Goal: Transaction & Acquisition: Book appointment/travel/reservation

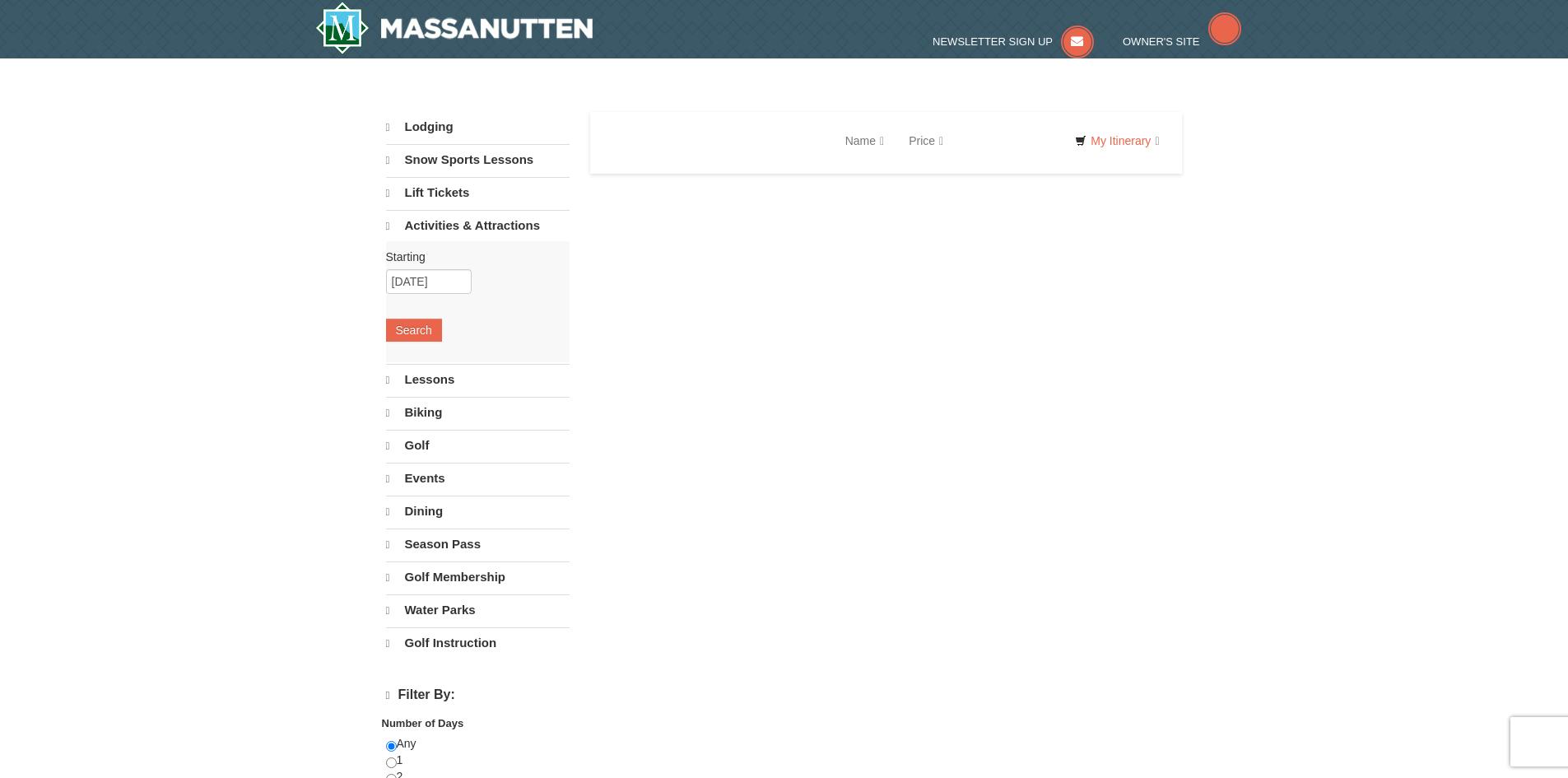
select select "10"
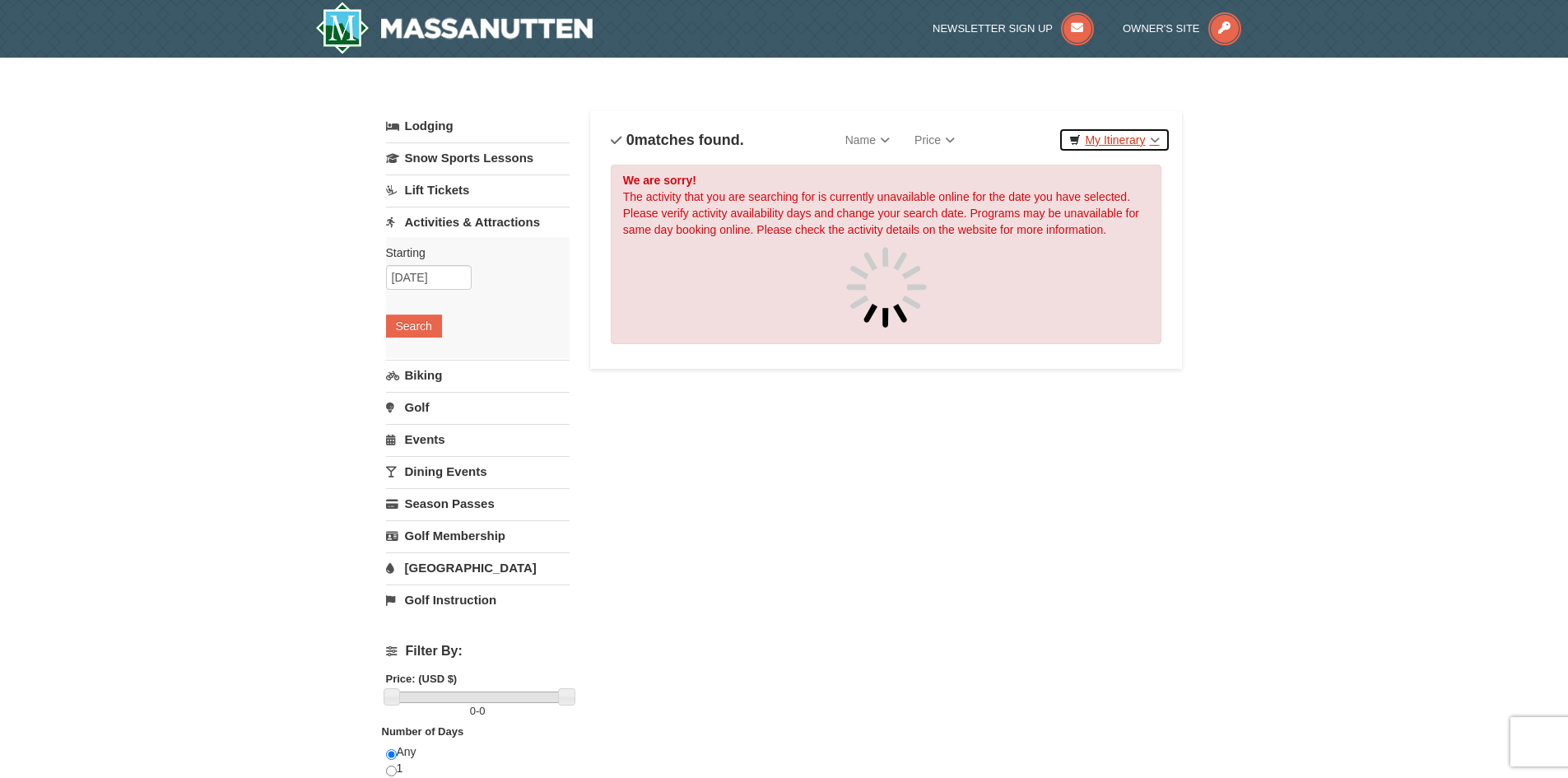
click at [1131, 148] on link "My Itinerary" at bounding box center [1113, 140] width 111 height 25
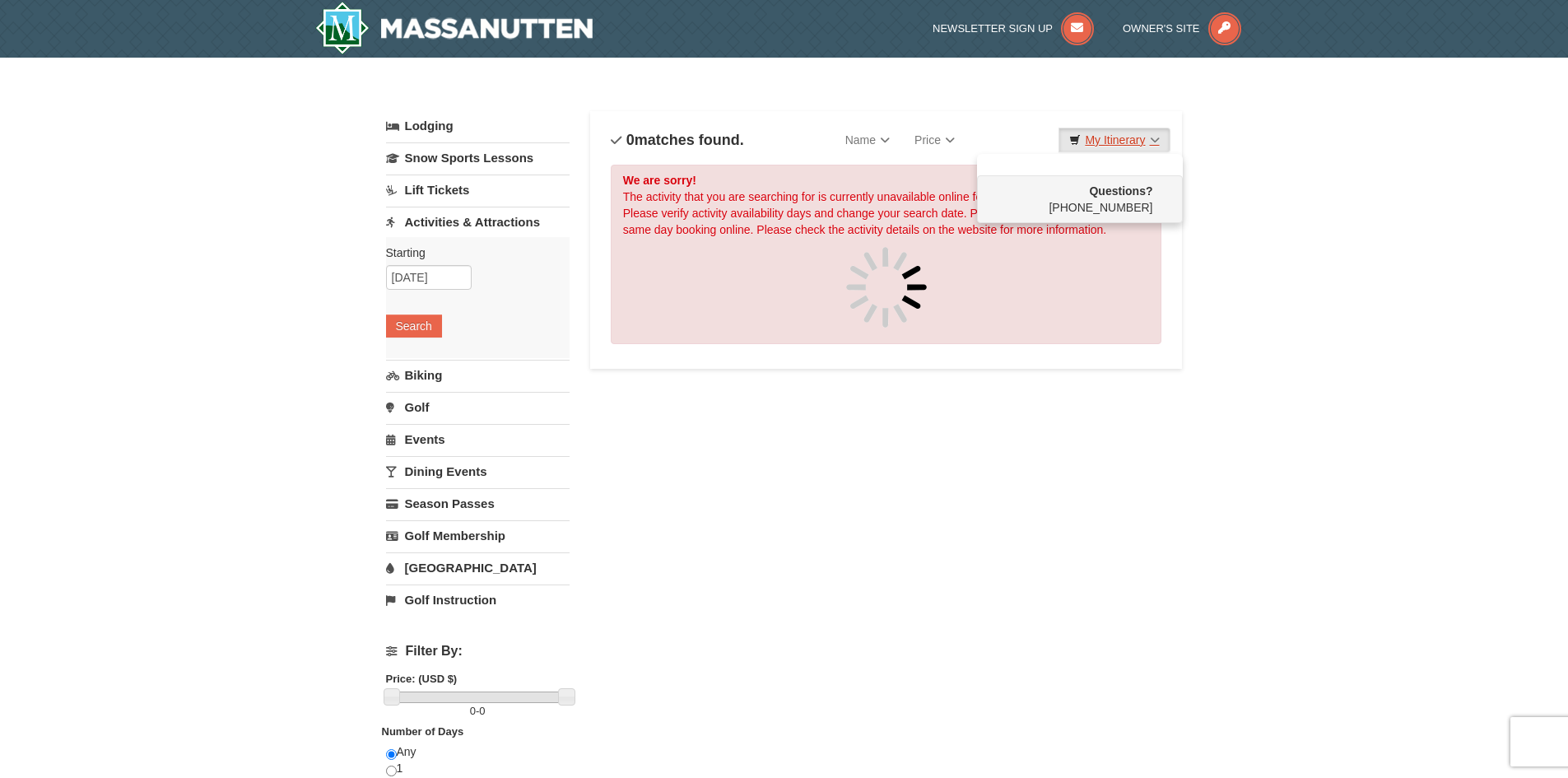
click at [1142, 145] on link "My Itinerary" at bounding box center [1113, 140] width 111 height 25
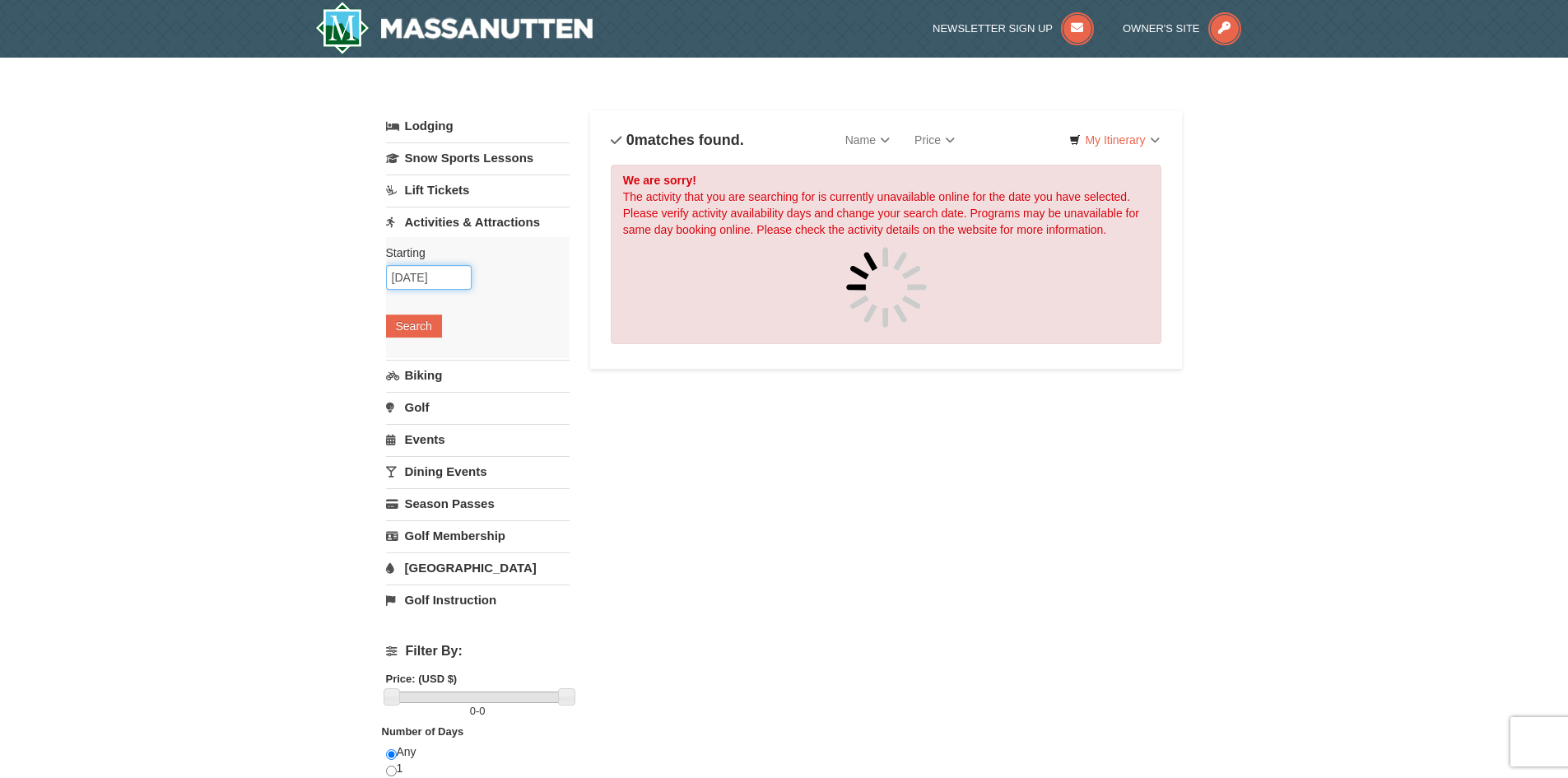
click at [465, 269] on input "10/09/2025" at bounding box center [429, 278] width 86 height 25
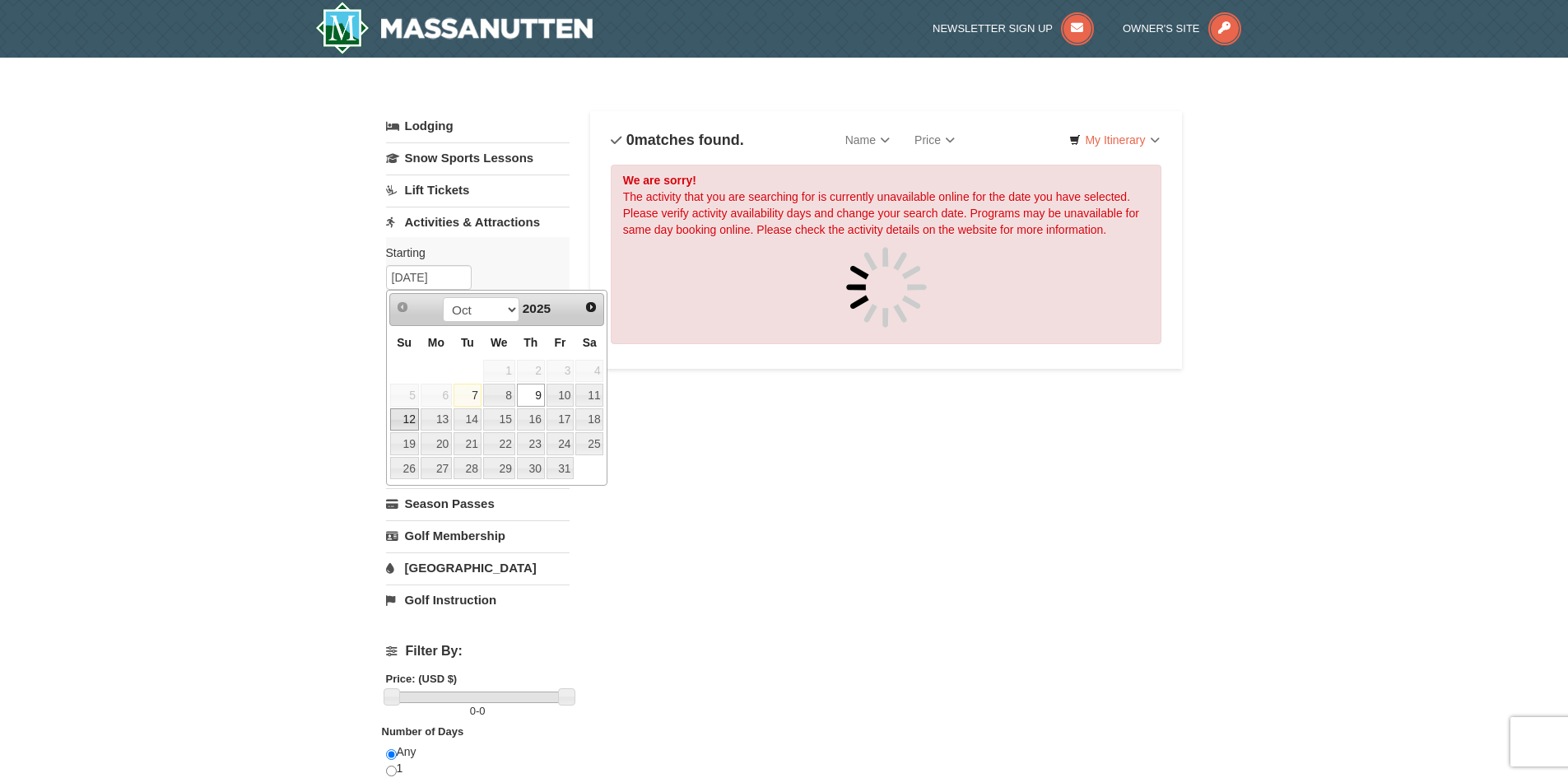
click at [411, 418] on link "12" at bounding box center [405, 420] width 29 height 23
type input "[DATE]"
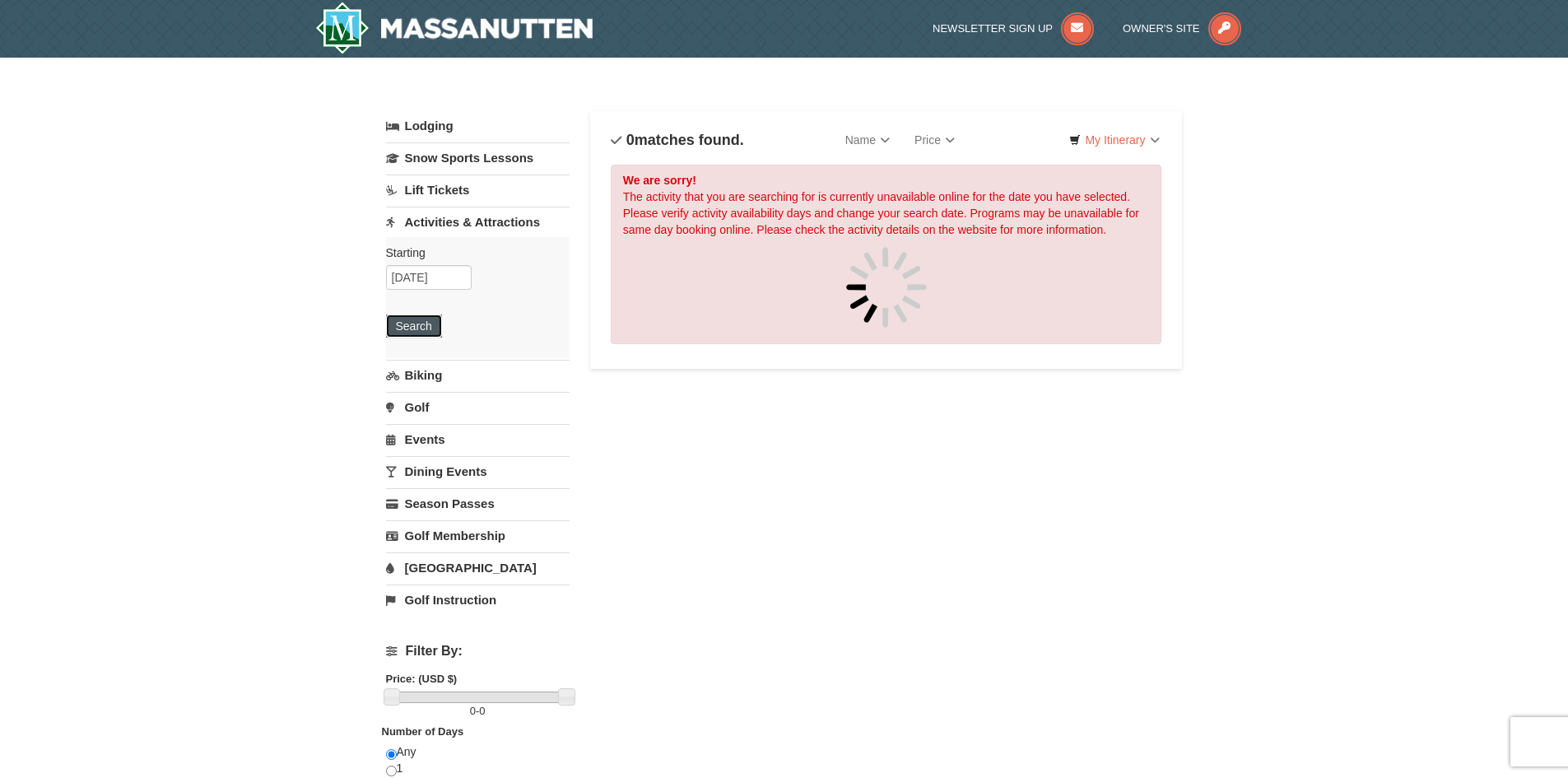
click at [410, 336] on button "Search" at bounding box center [414, 326] width 56 height 23
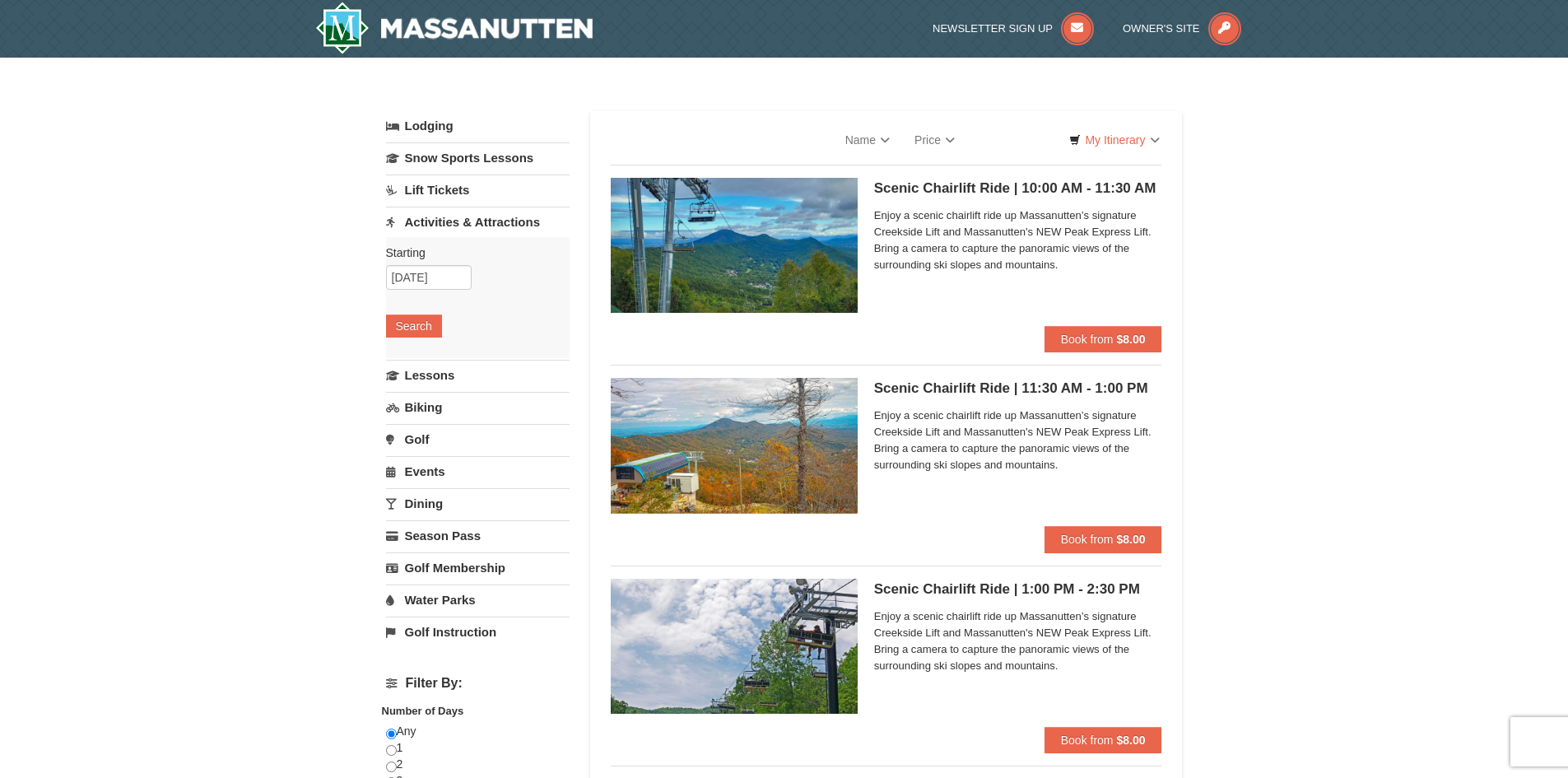
select select "10"
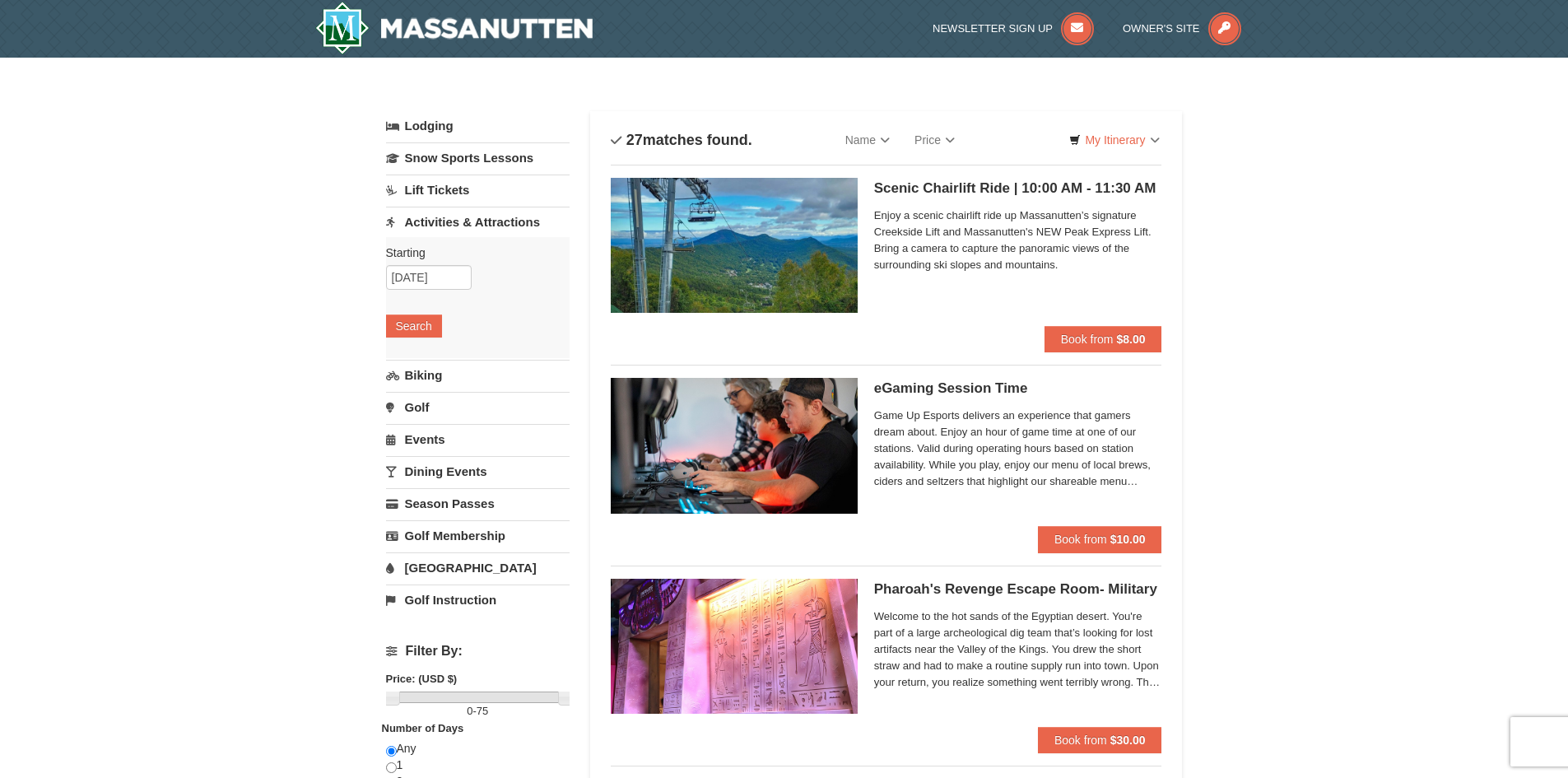
click at [1111, 350] on button "Book from $8.00" at bounding box center [1103, 339] width 118 height 27
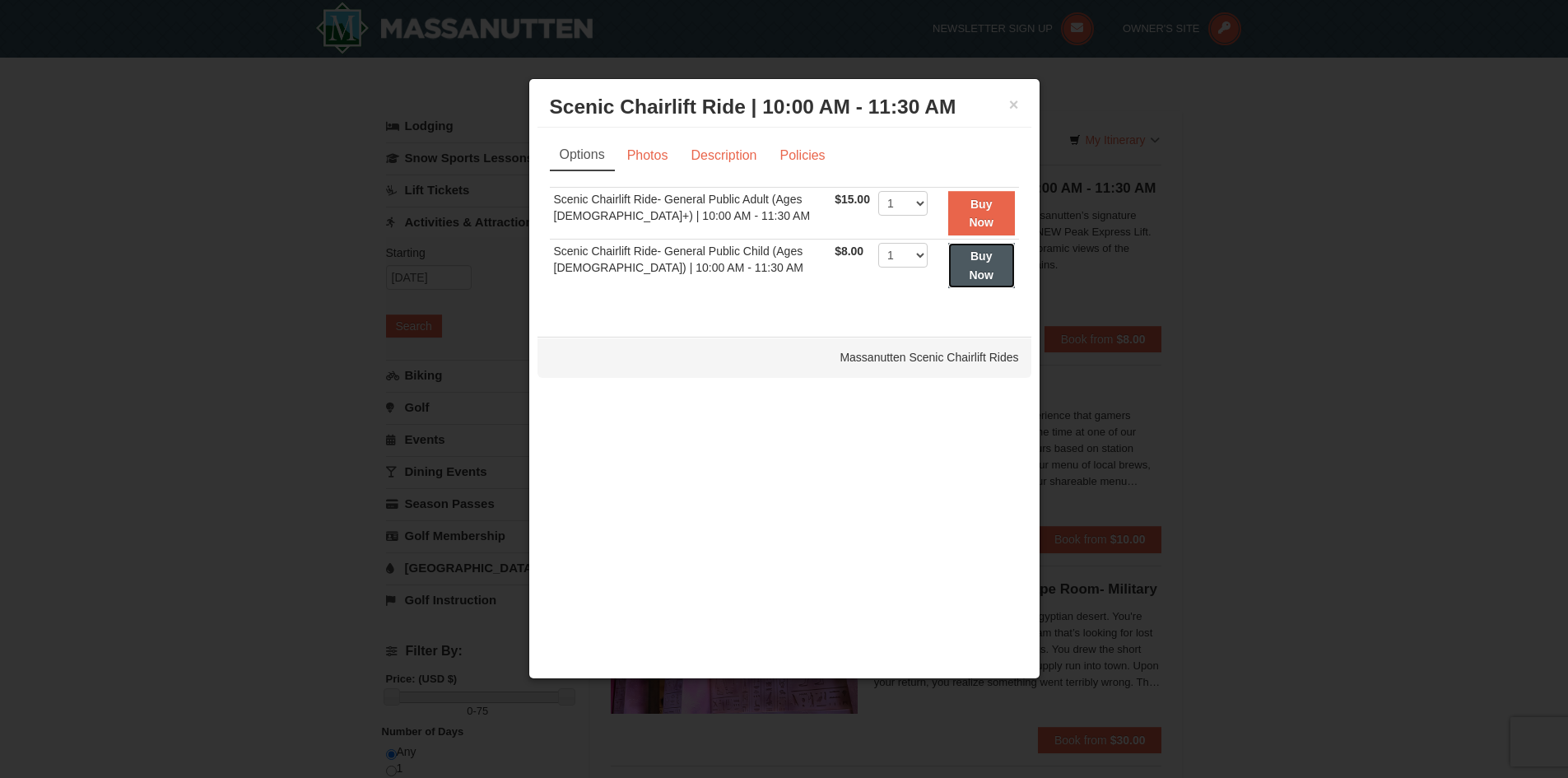
click at [987, 258] on strong "Buy Now" at bounding box center [982, 265] width 25 height 32
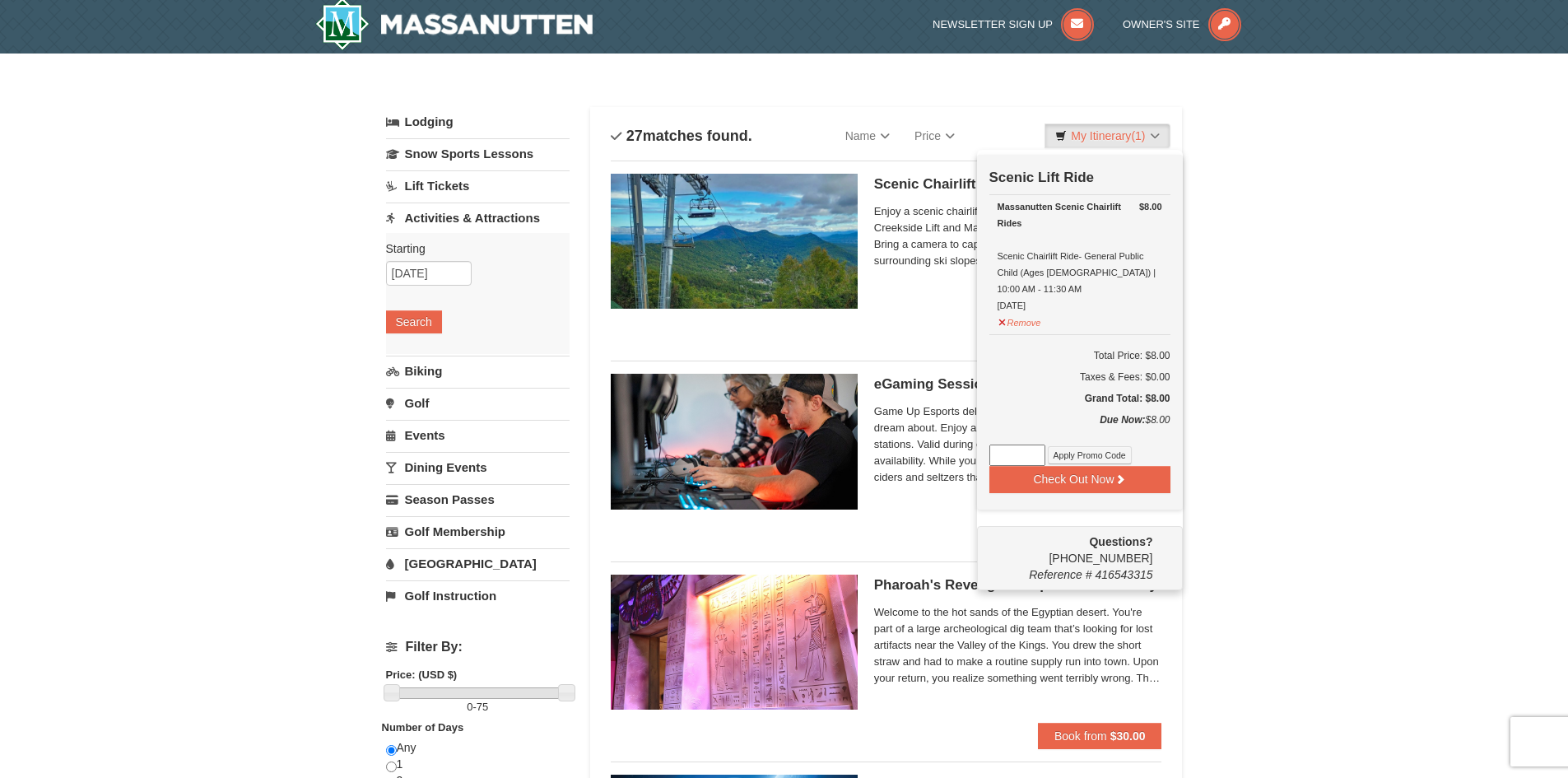
scroll to position [5, 0]
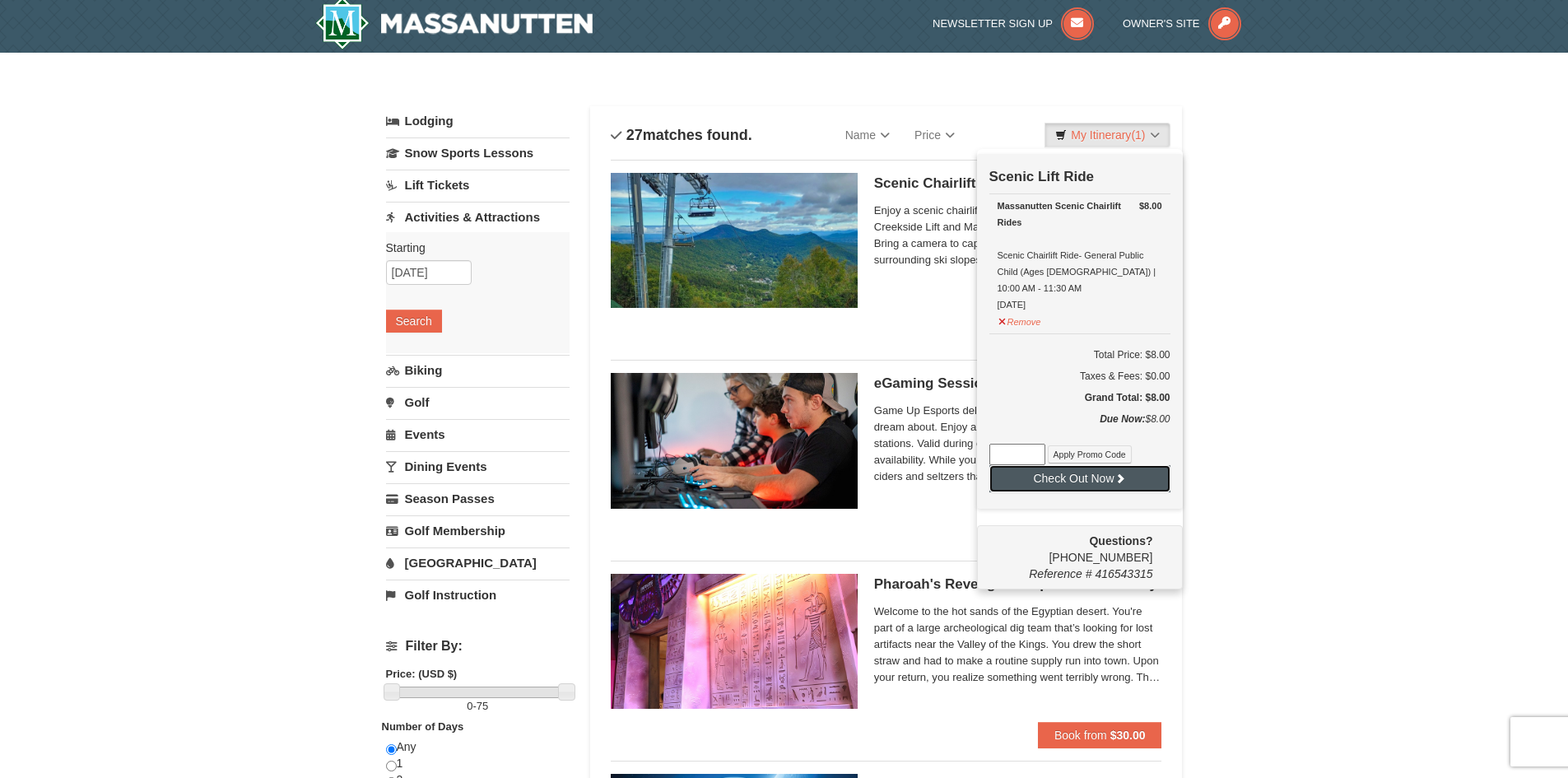
click at [1110, 481] on button "Check Out Now" at bounding box center [1080, 479] width 181 height 27
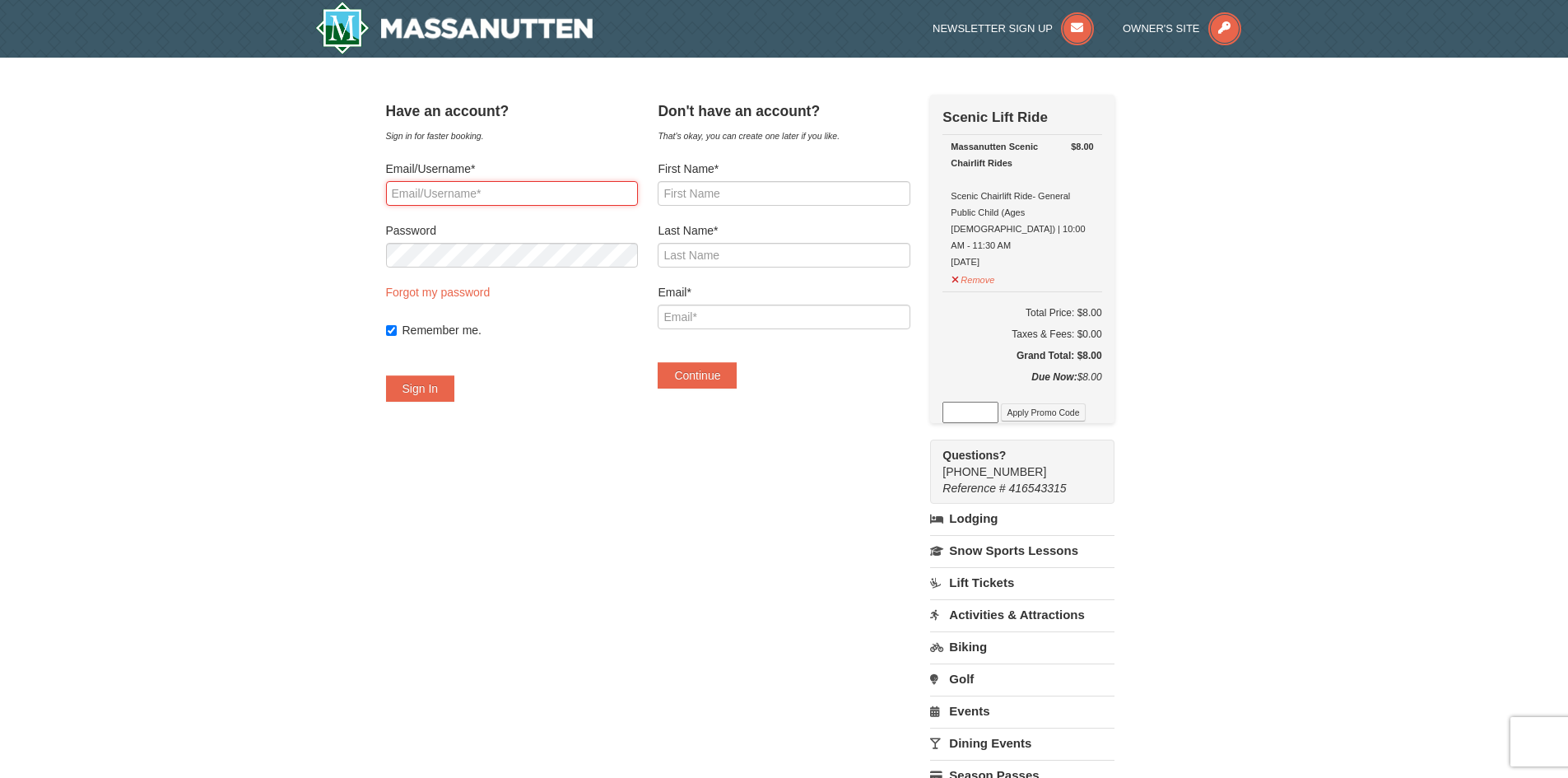
click at [451, 196] on input "Email/Username*" at bounding box center [512, 193] width 252 height 25
type input "jeanram0s@yahoo.com"
click at [442, 373] on form "Email/Username* jeanram0s@yahoo.com Password Forgot my password Remember me. Si…" at bounding box center [512, 280] width 252 height 241
click at [455, 388] on button "Sign In" at bounding box center [420, 389] width 69 height 27
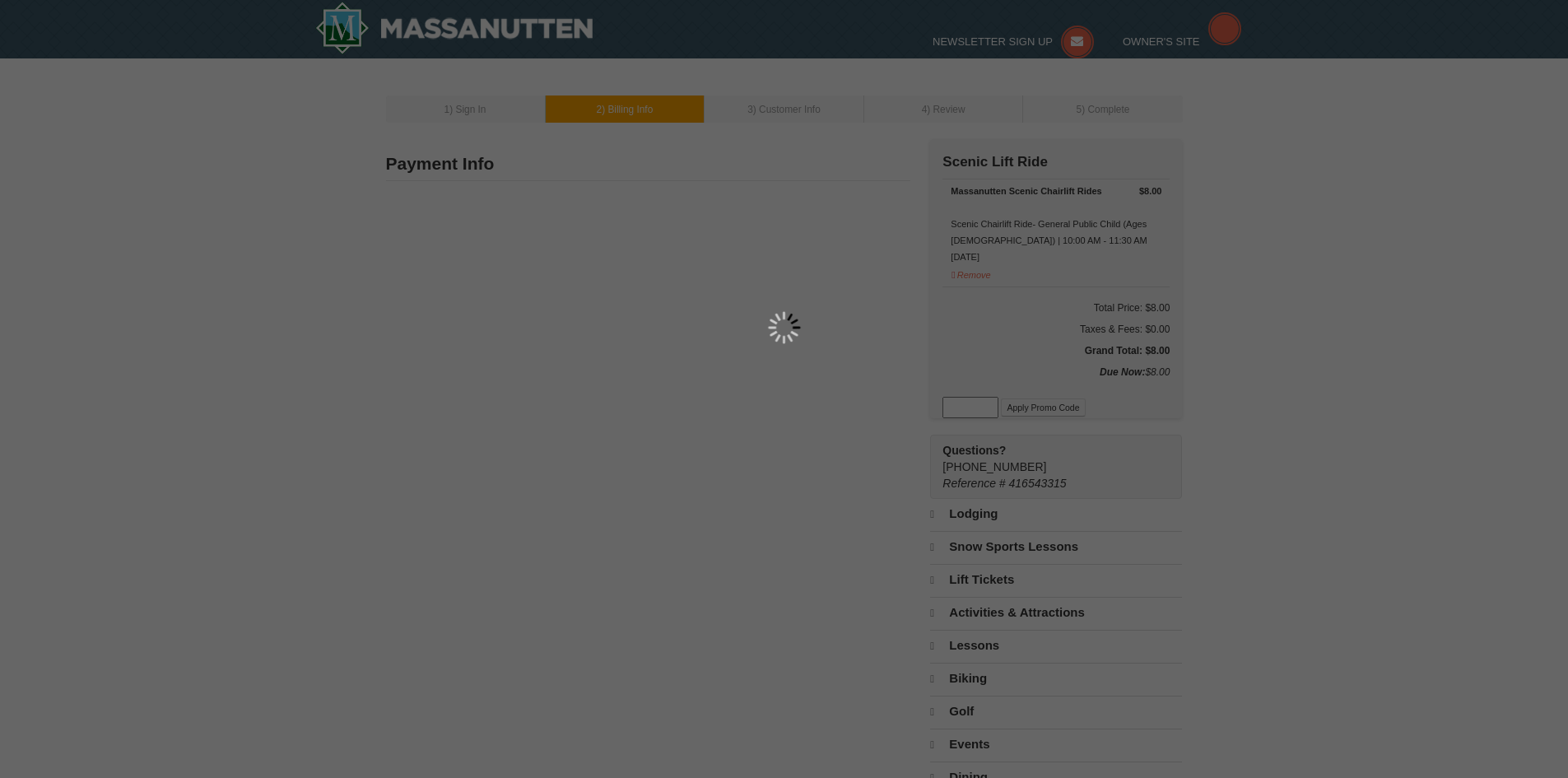
type input "3873 Perthshire Lane"
type input "COLONIAL HEIGHTS"
type input "23834"
type input "804"
type input "874"
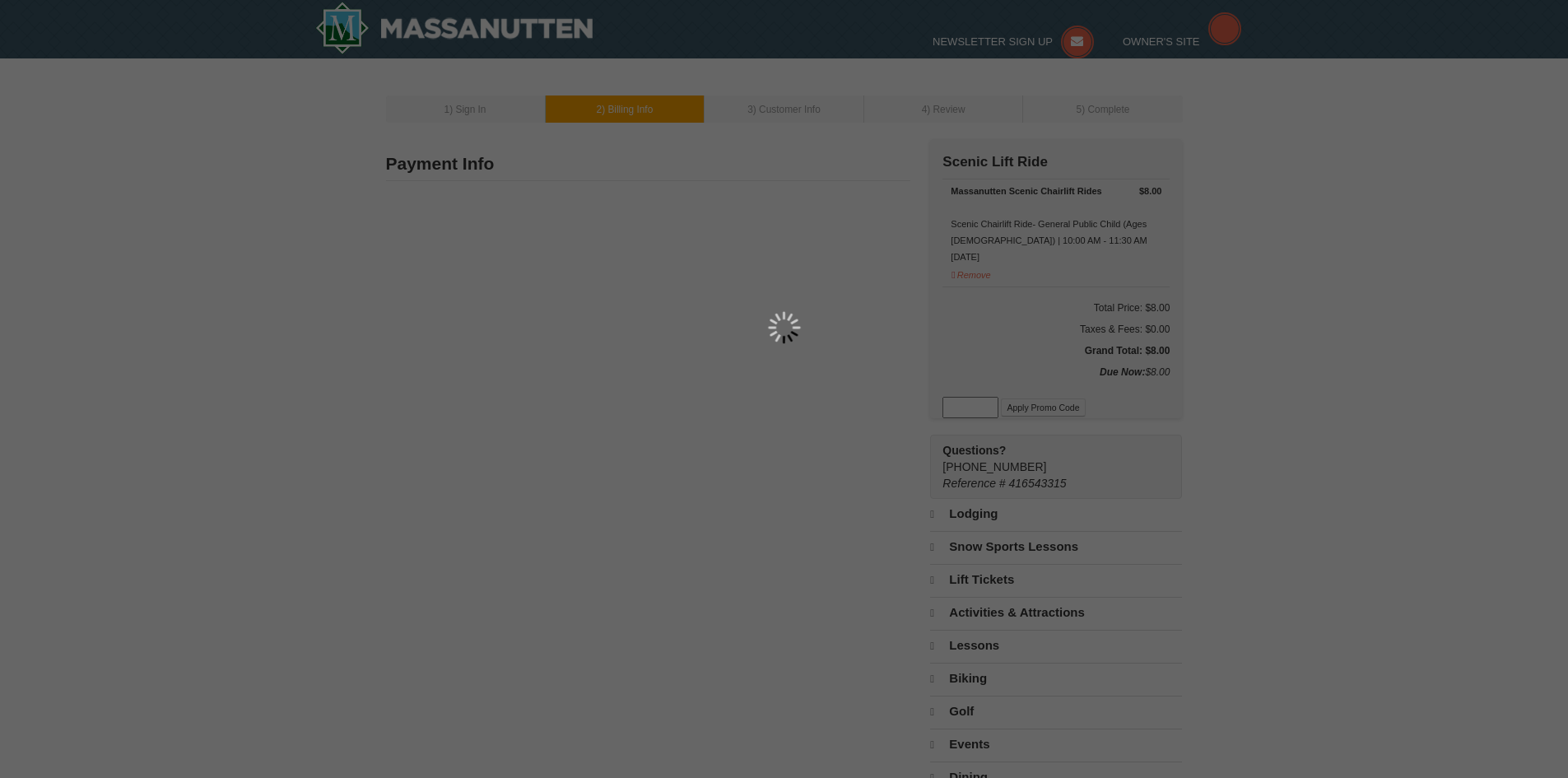
type input "9211"
type input "jeanram0s@yahoo.com"
select select "VA"
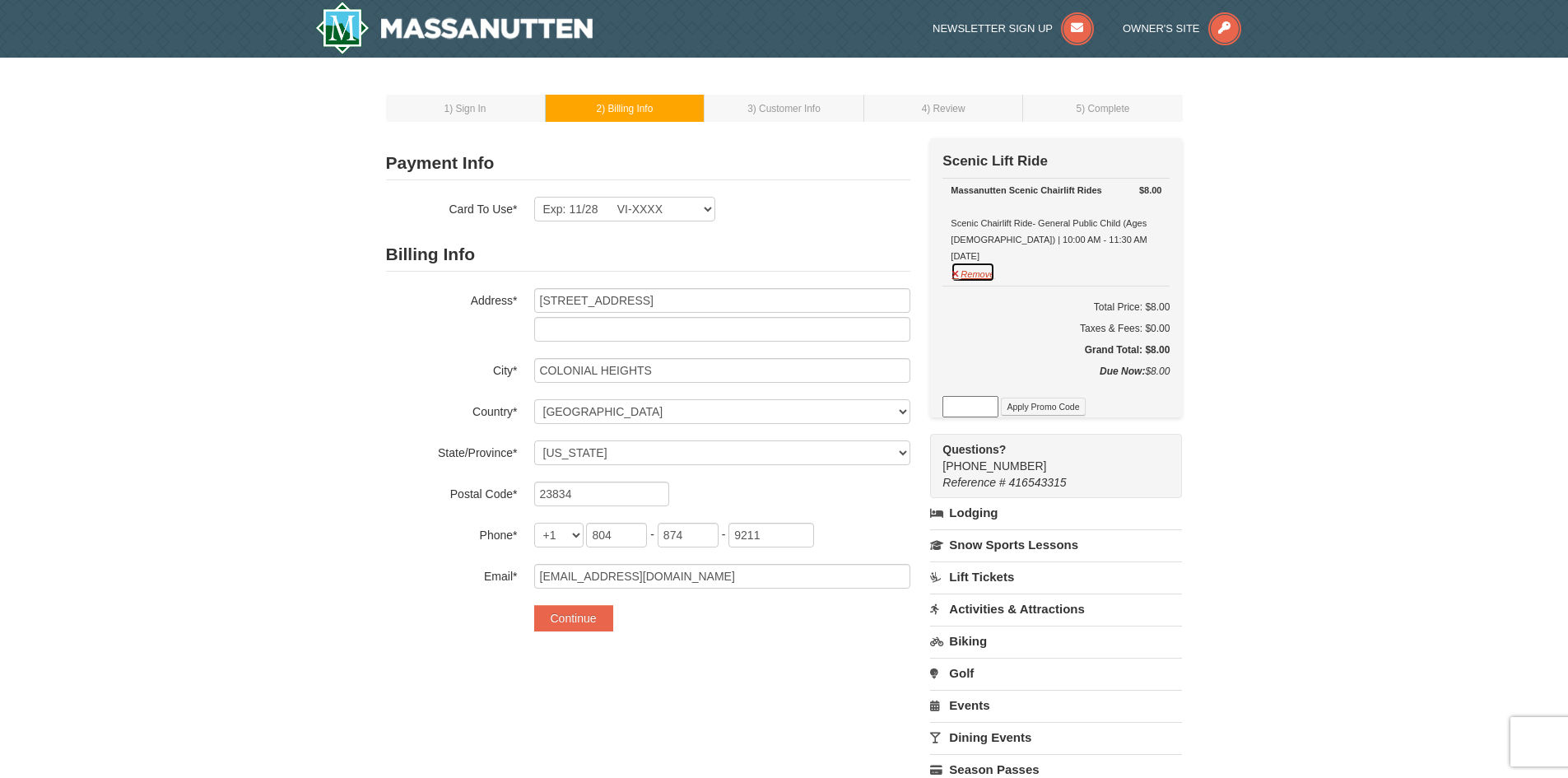
click at [975, 266] on button "Remove" at bounding box center [972, 272] width 44 height 21
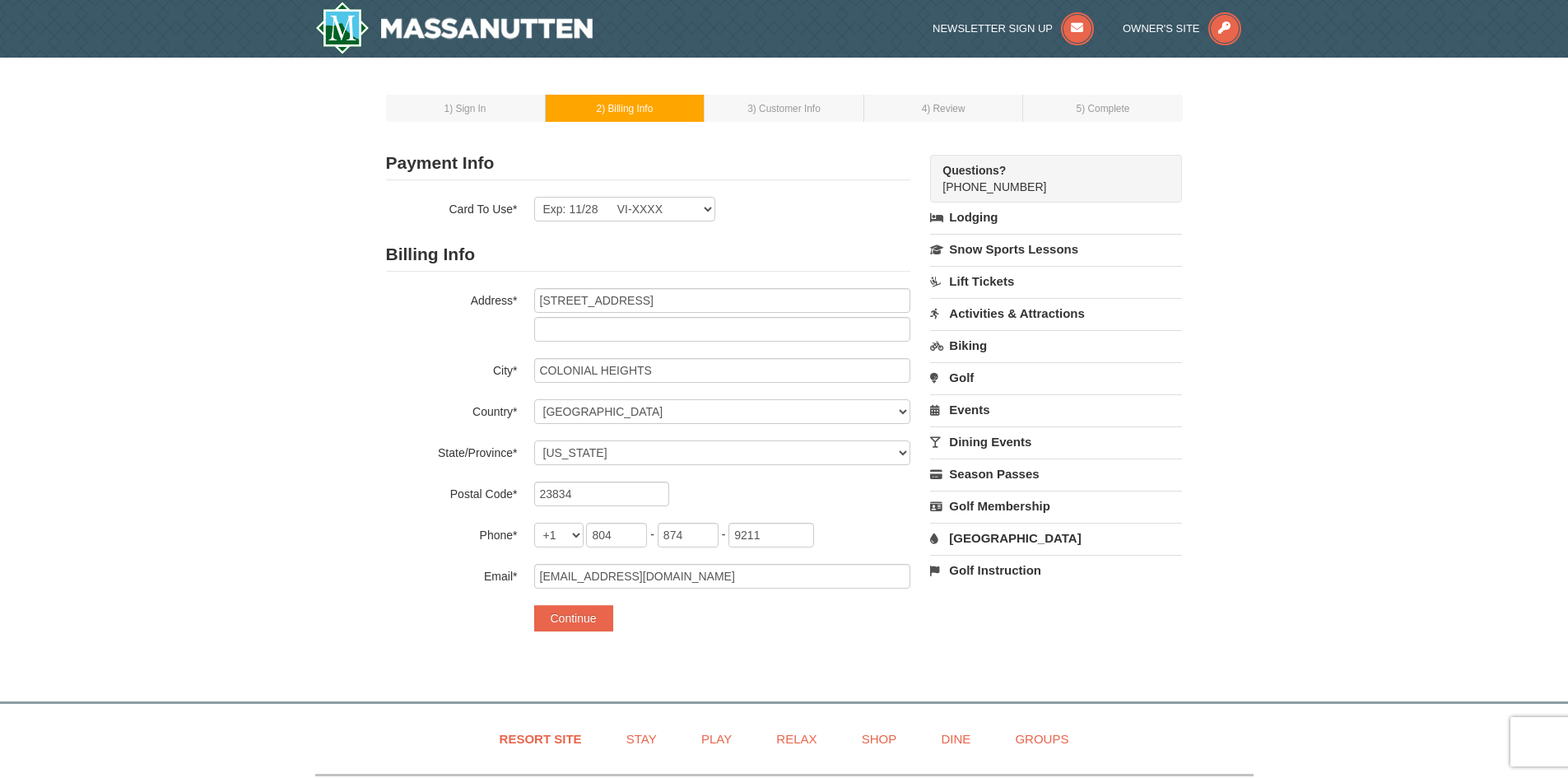
click at [969, 273] on link "Lift Tickets" at bounding box center [1056, 281] width 252 height 31
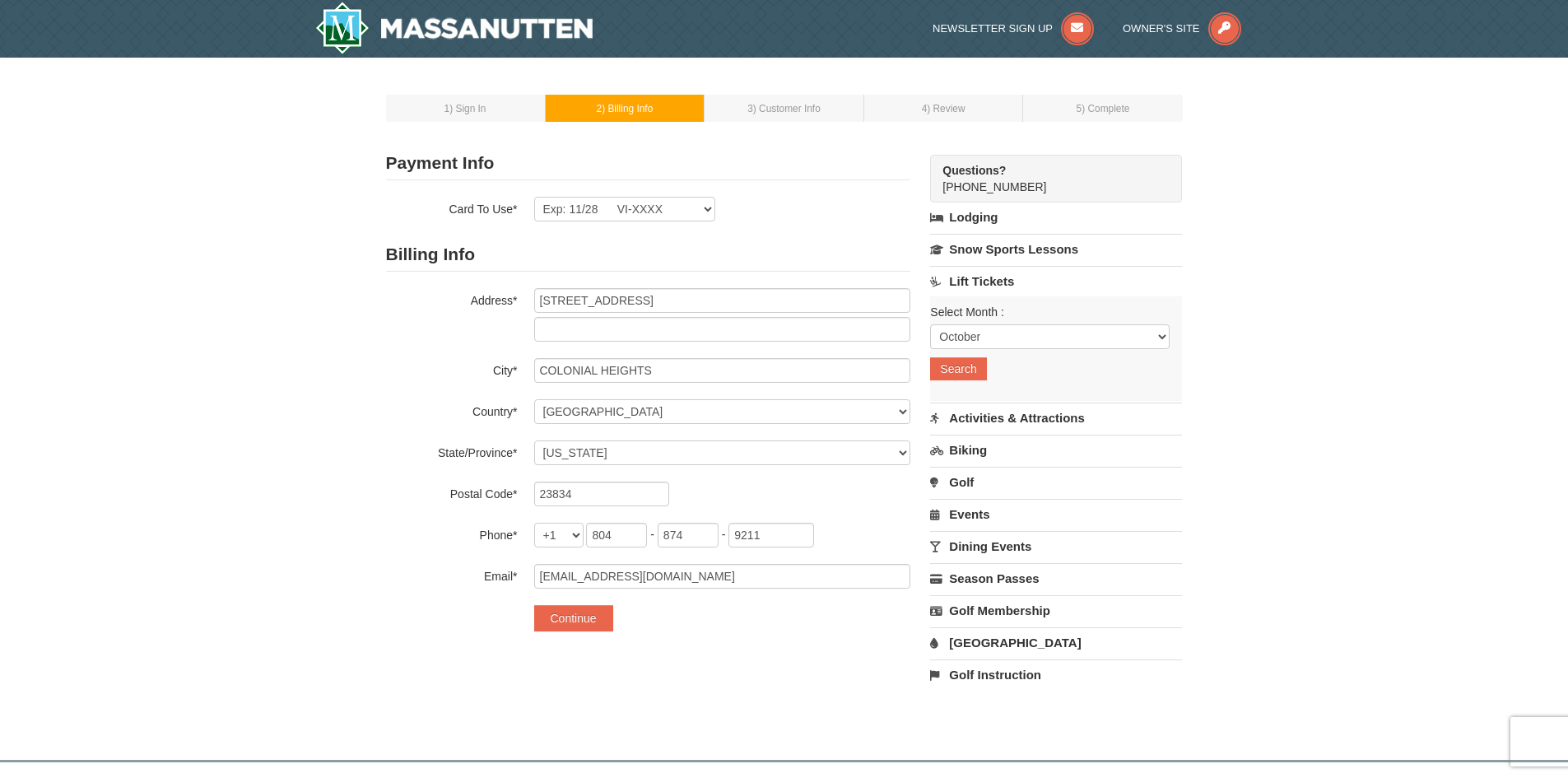
click at [969, 273] on link "Lift Tickets" at bounding box center [1056, 281] width 252 height 31
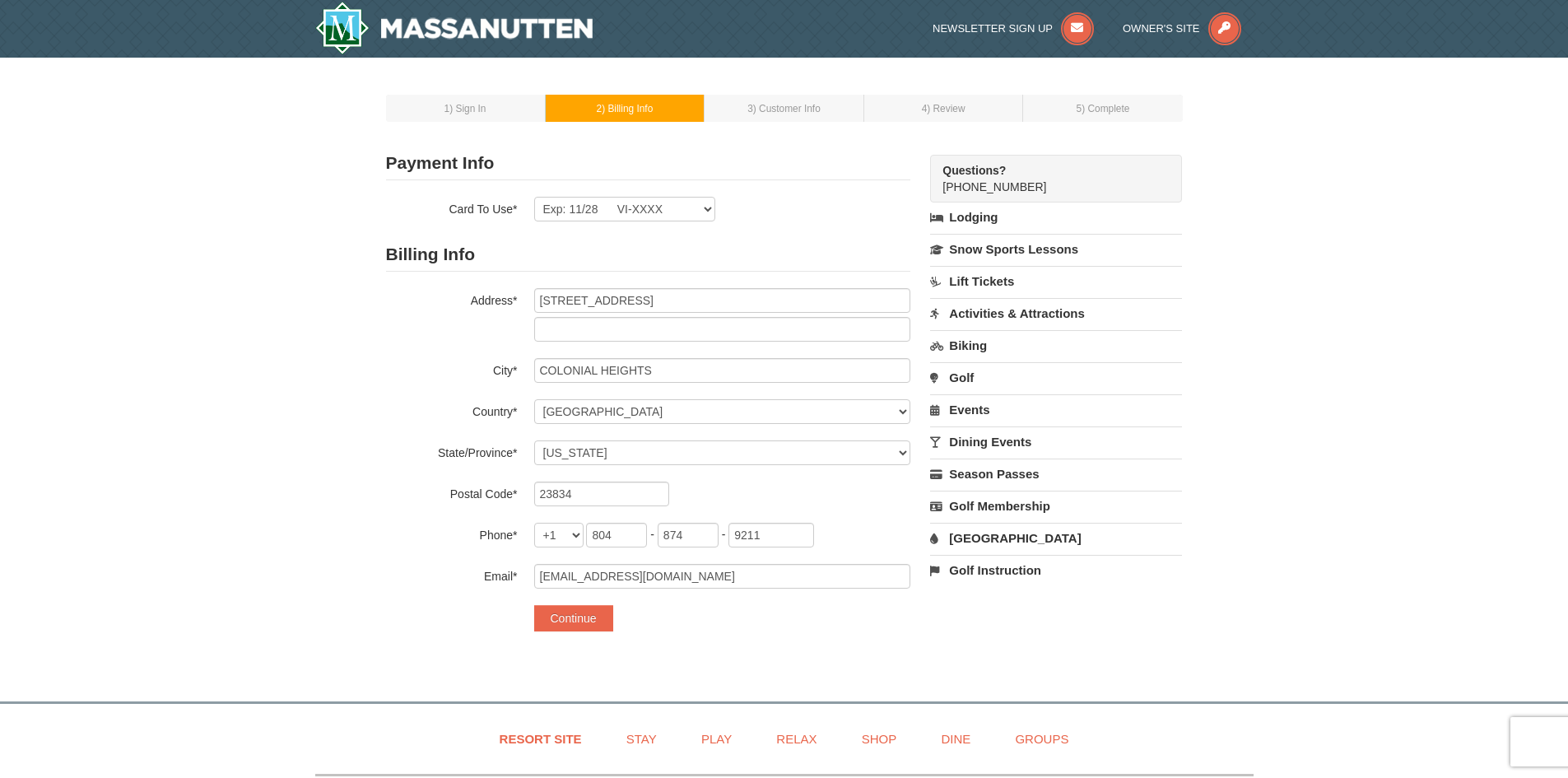
click at [460, 123] on div "1 ) Sign In 2 ) Billing Info 3 ) Customer Info ) Review ) Complete × New Card" at bounding box center [784, 371] width 830 height 595
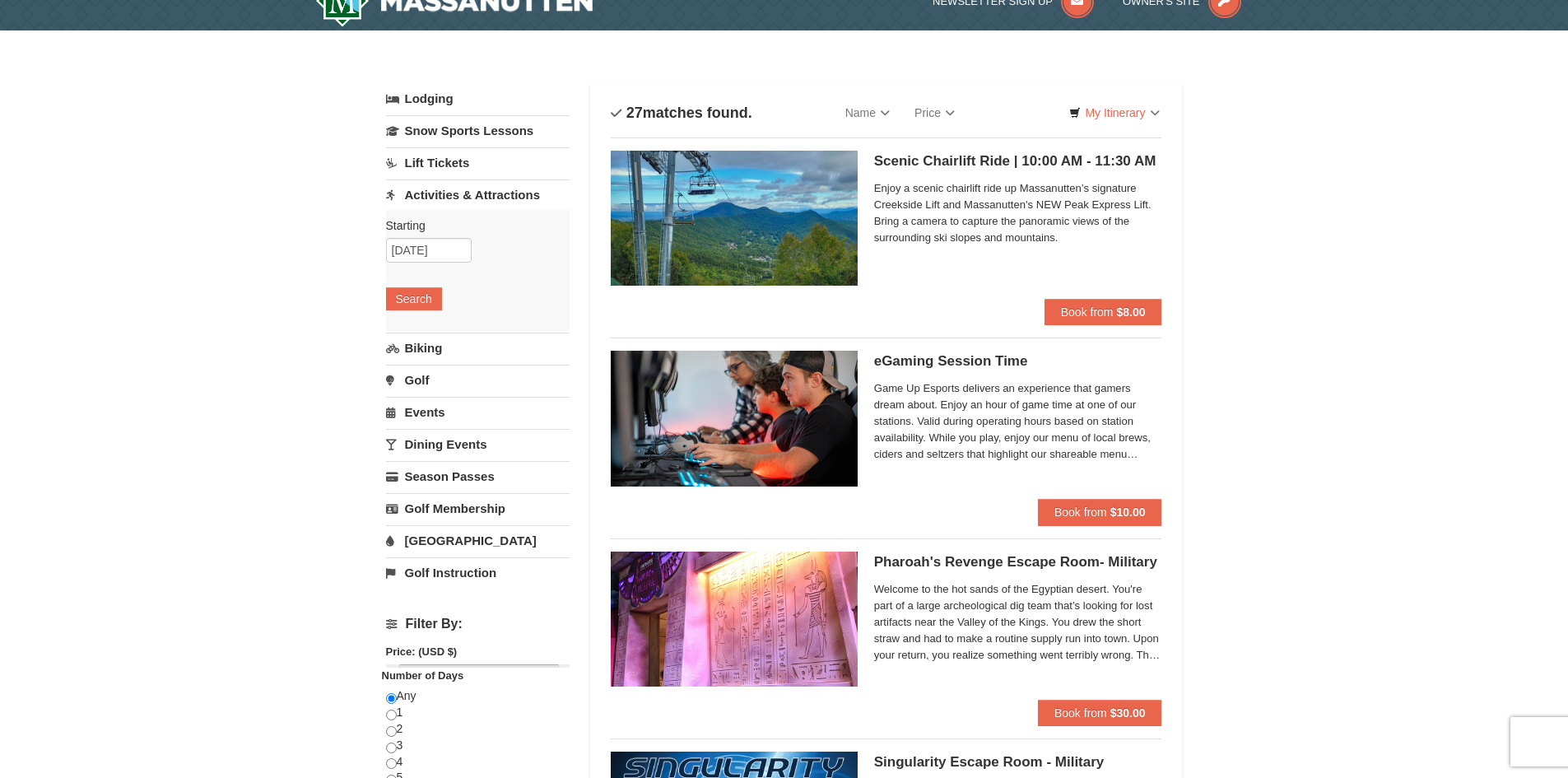
scroll to position [5, 0]
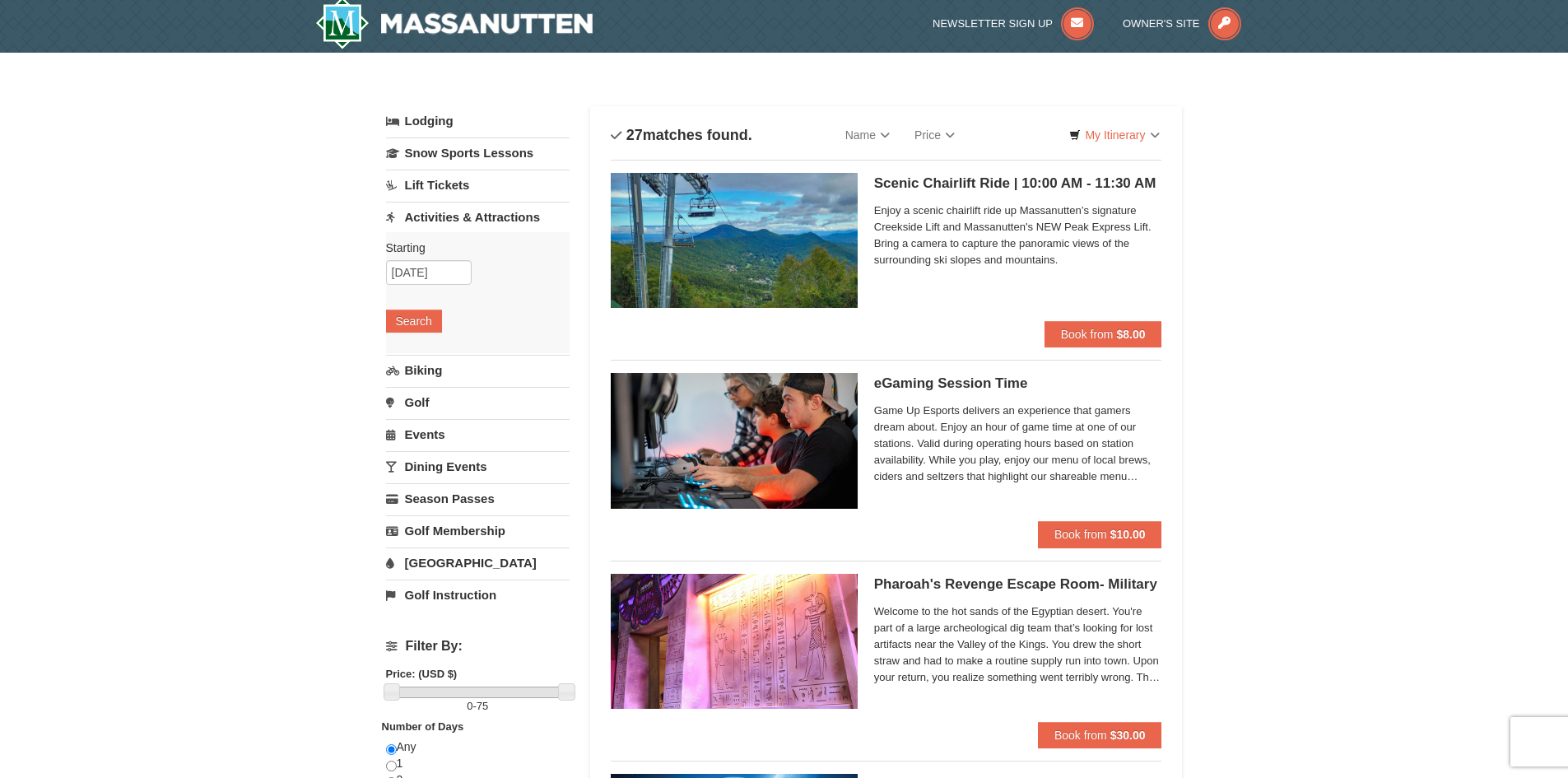
click at [1078, 281] on div "Scenic Chairlift Ride | 10:00 AM - 11:30 AM Massanutten Scenic Chairlift Rides …" at bounding box center [1018, 247] width 288 height 148
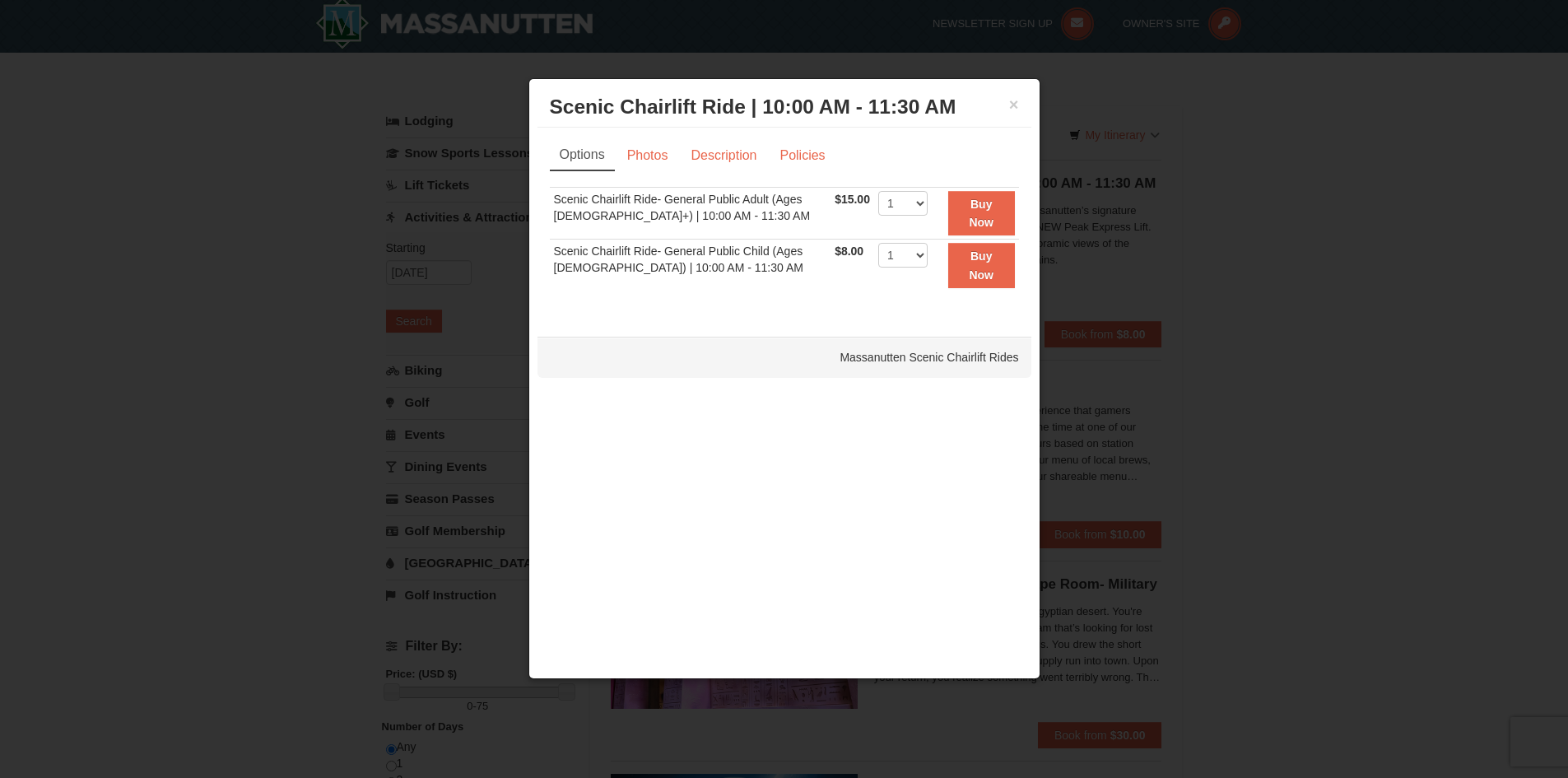
click at [1075, 344] on div at bounding box center [784, 389] width 1568 height 778
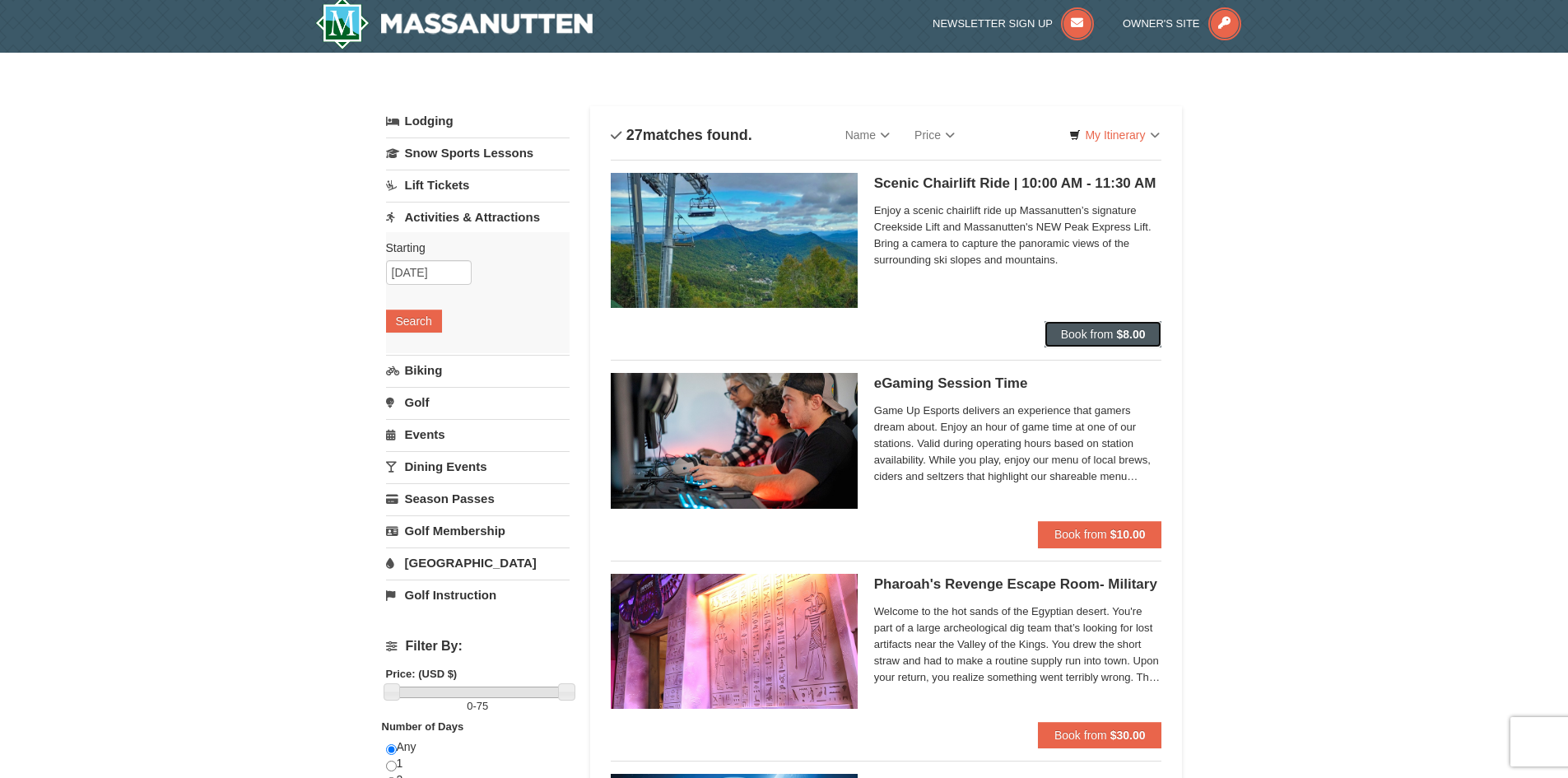
click at [1103, 326] on button "Book from $8.00" at bounding box center [1103, 334] width 118 height 27
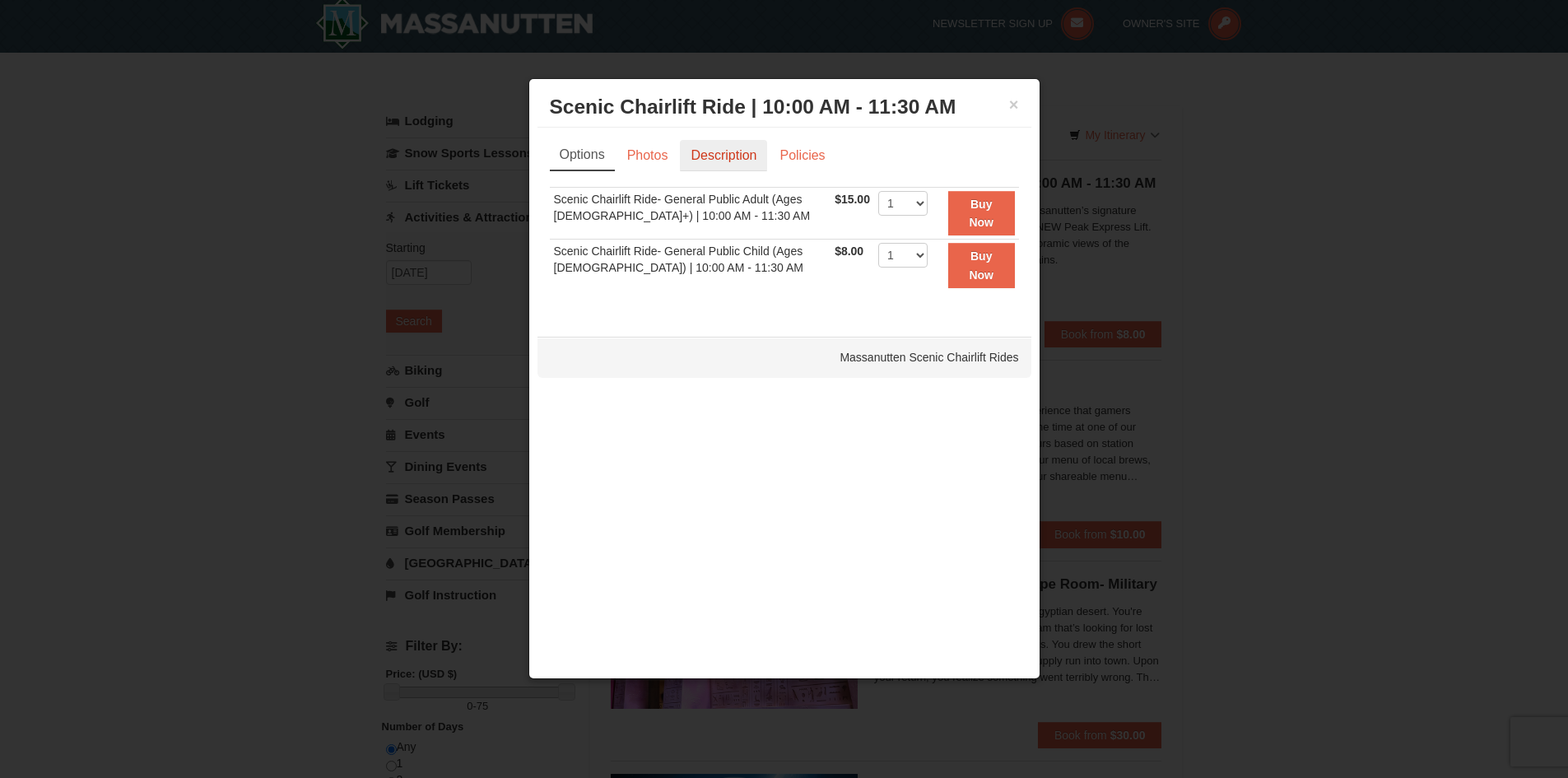
click at [705, 148] on link "Description" at bounding box center [723, 156] width 88 height 32
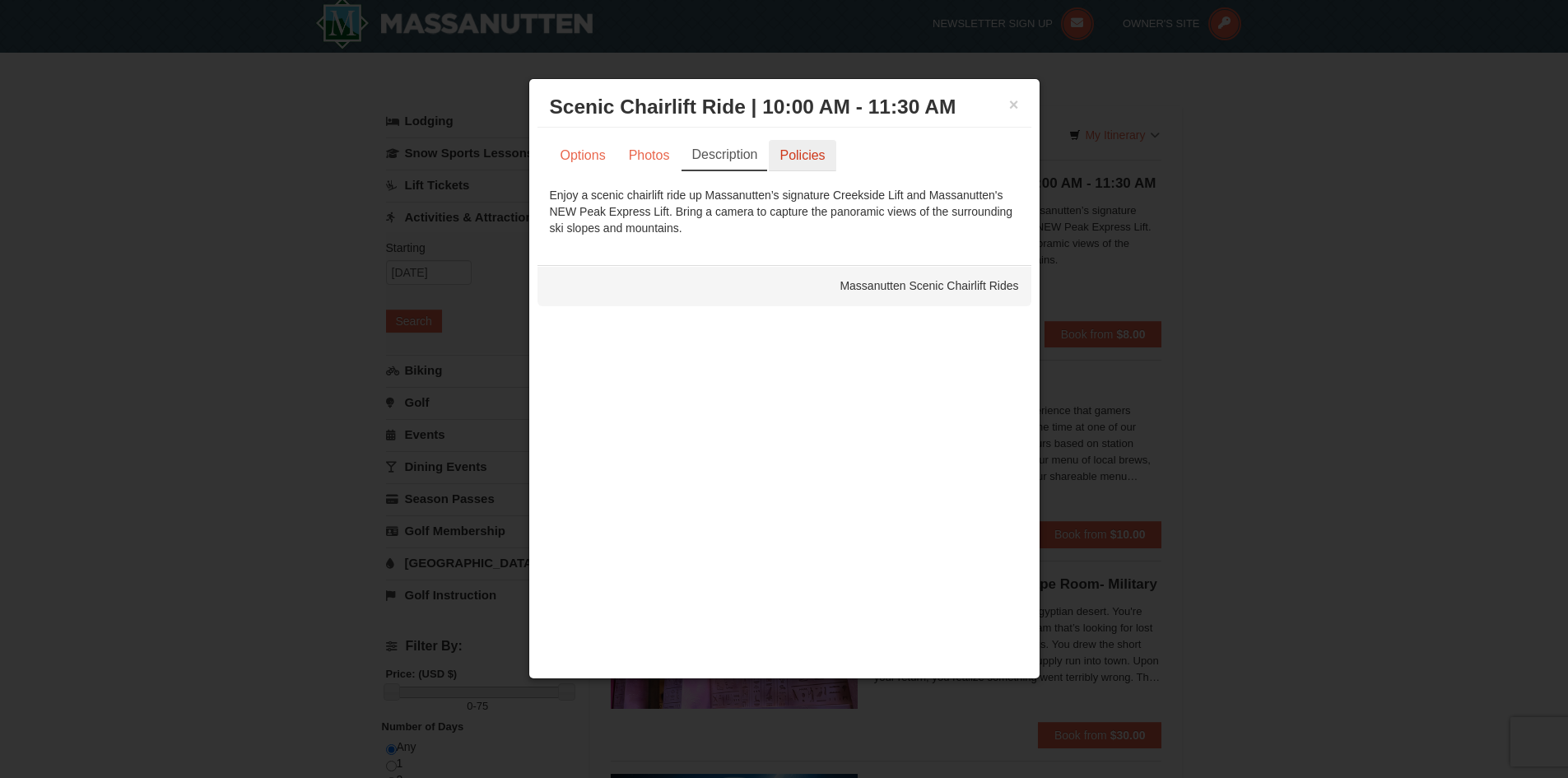
click at [792, 159] on link "Policies" at bounding box center [802, 156] width 67 height 32
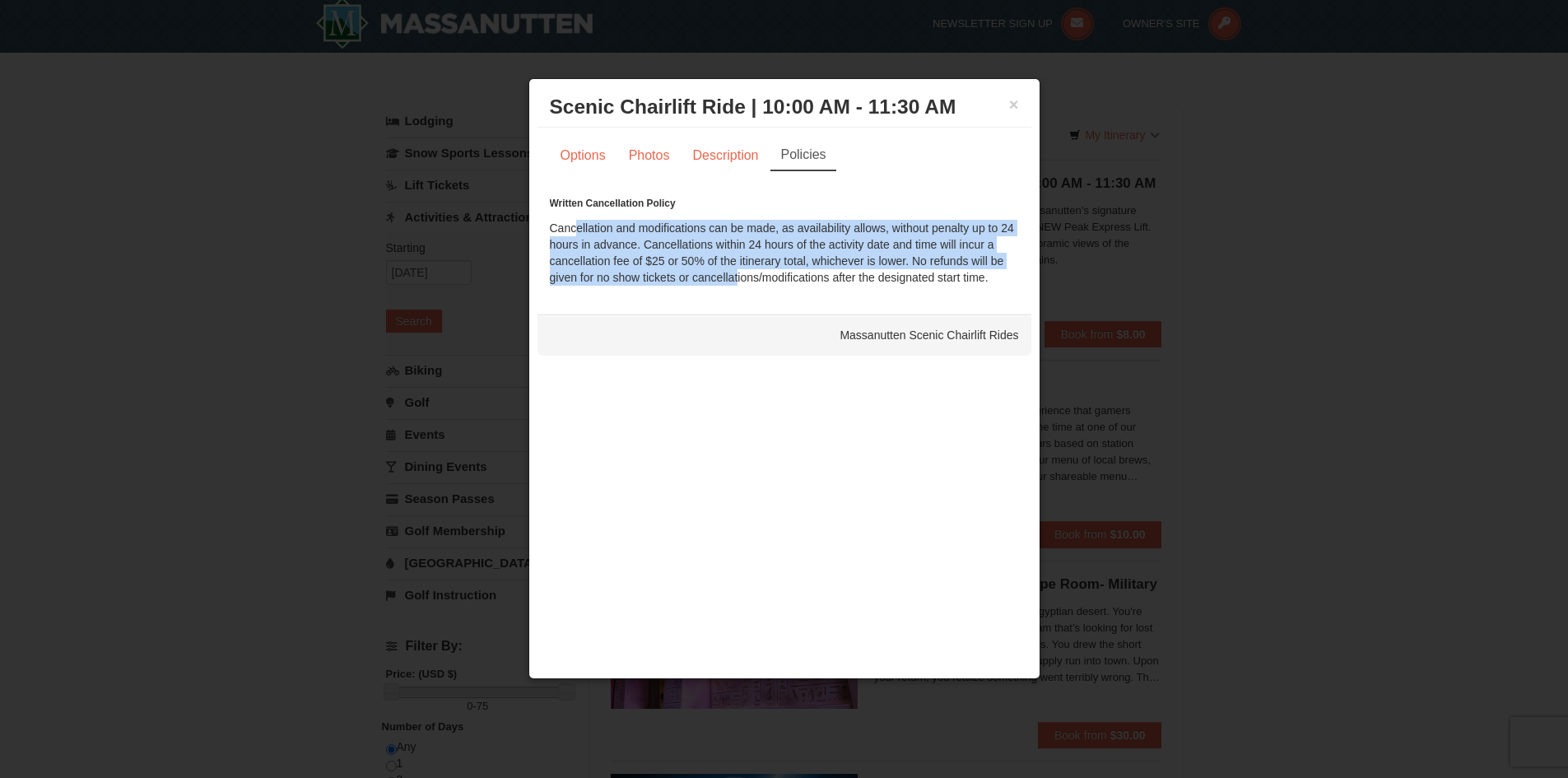
drag, startPoint x: 568, startPoint y: 223, endPoint x: 734, endPoint y: 288, distance: 178.3
click at [734, 288] on div "Options Photos Description Policies Sorry, no matches found. Please remove some…" at bounding box center [785, 213] width 494 height 170
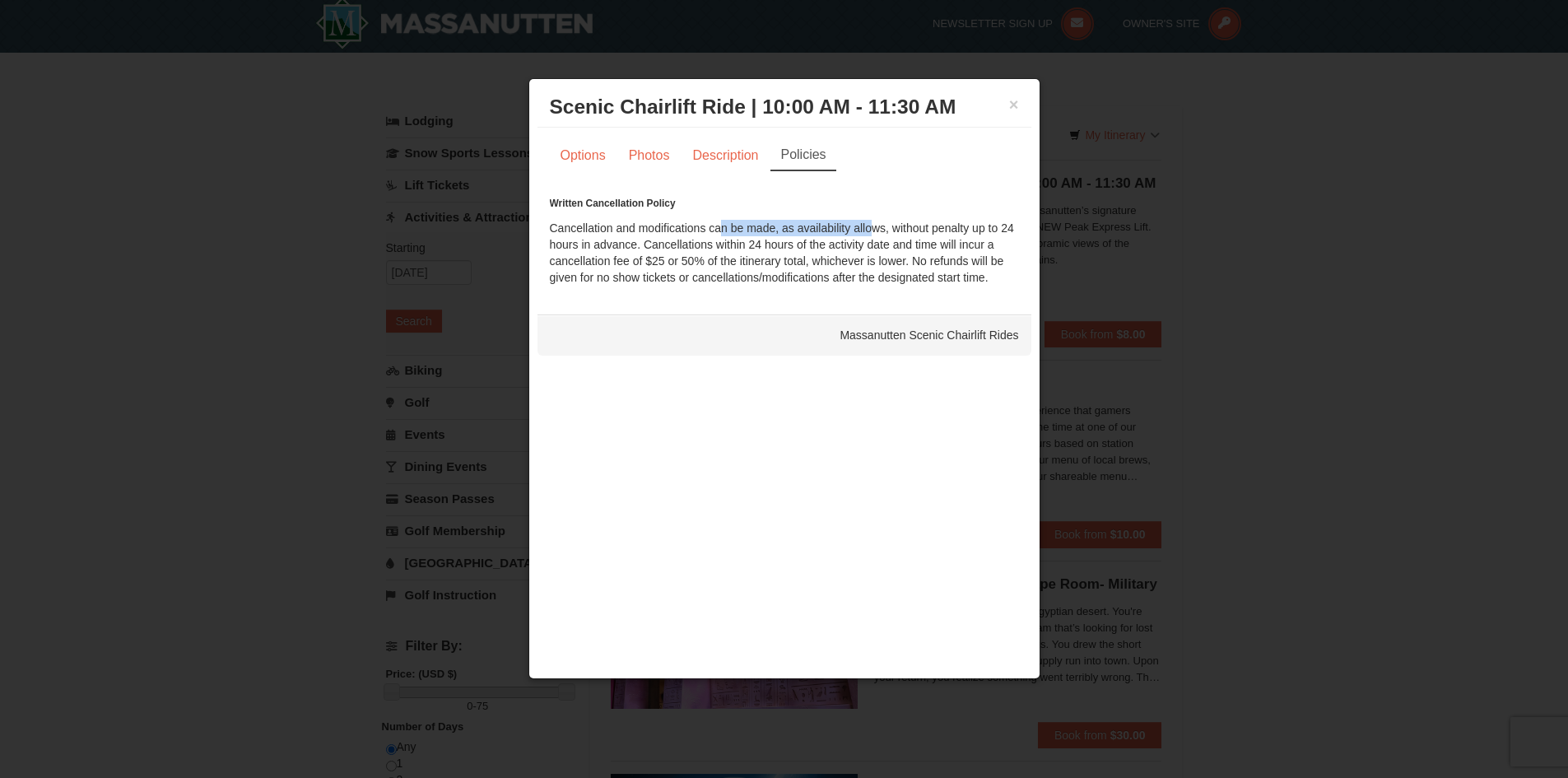
drag, startPoint x: 718, startPoint y: 230, endPoint x: 867, endPoint y: 230, distance: 149.0
click at [867, 230] on div "Written Cancellation Policy Cancellation and modifications can be made, as avai…" at bounding box center [784, 240] width 470 height 91
click at [911, 232] on div "Written Cancellation Policy Cancellation and modifications can be made, as avai…" at bounding box center [784, 240] width 470 height 91
drag, startPoint x: 886, startPoint y: 232, endPoint x: 917, endPoint y: 246, distance: 34.0
click at [917, 246] on div "Written Cancellation Policy Cancellation and modifications can be made, as avai…" at bounding box center [784, 240] width 470 height 91
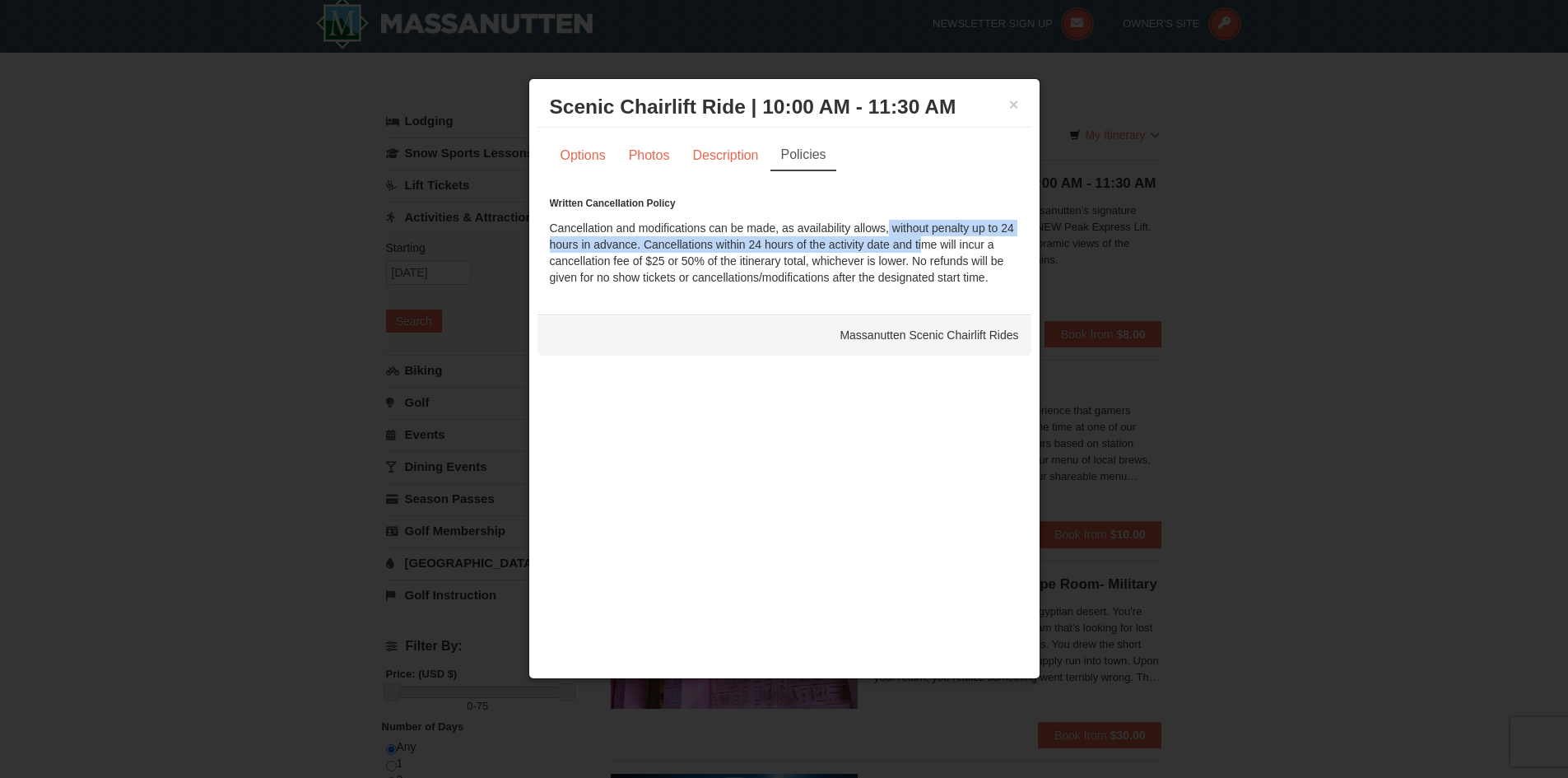
click at [917, 246] on div "Written Cancellation Policy Cancellation and modifications can be made, as avai…" at bounding box center [784, 240] width 470 height 91
drag, startPoint x: 639, startPoint y: 242, endPoint x: 628, endPoint y: 238, distance: 11.7
click at [628, 238] on div "Written Cancellation Policy Cancellation and modifications can be made, as avai…" at bounding box center [784, 240] width 470 height 91
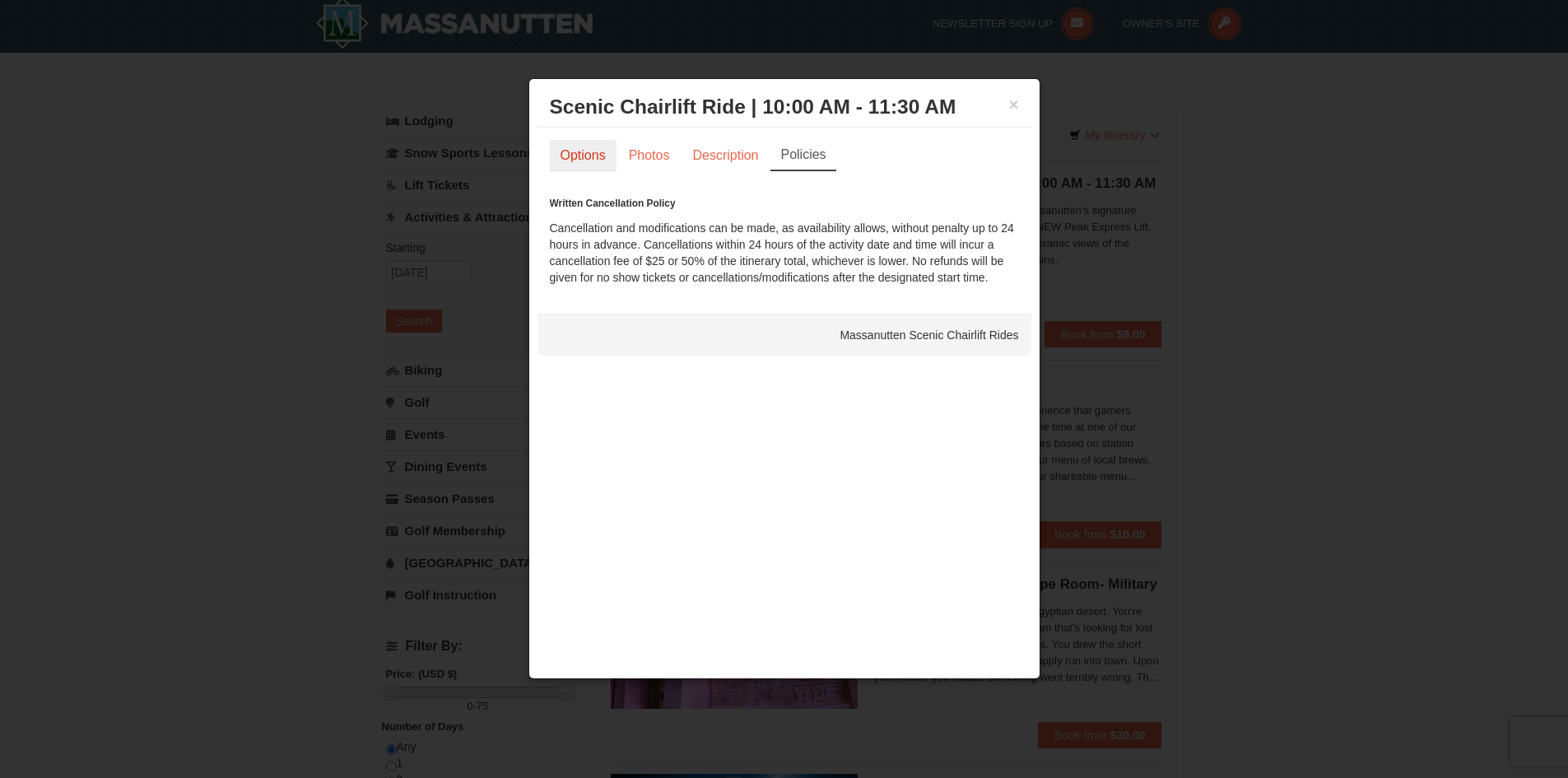
click at [580, 163] on link "Options" at bounding box center [583, 156] width 67 height 32
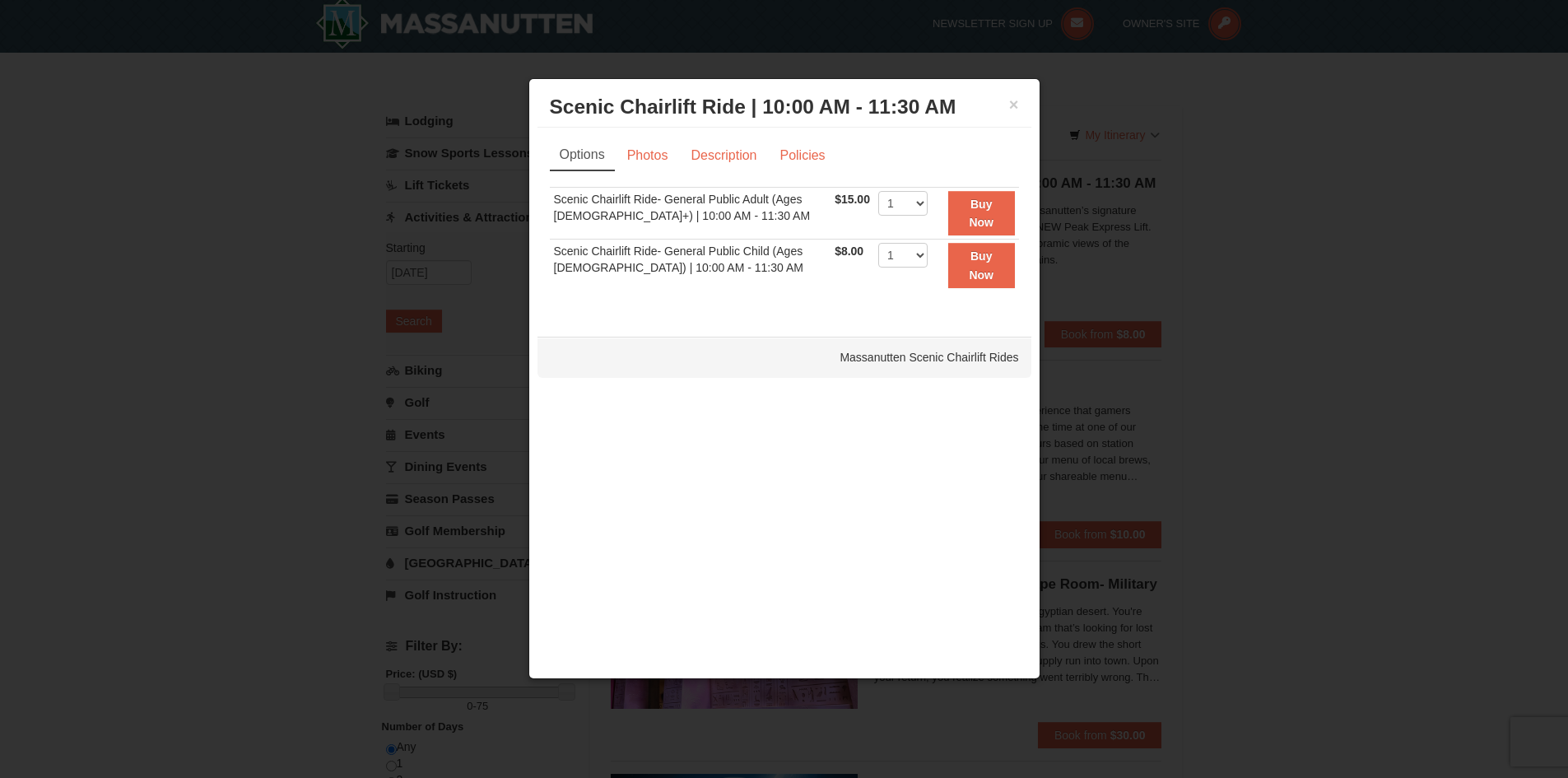
click at [1019, 111] on div "× Scenic Chairlift Ride | 10:00 AM - 11:30 AM Massanutten Scenic Chairlift Rides" at bounding box center [785, 108] width 494 height 40
click at [1010, 108] on button "×" at bounding box center [1014, 104] width 10 height 17
